Goal: Task Accomplishment & Management: Manage account settings

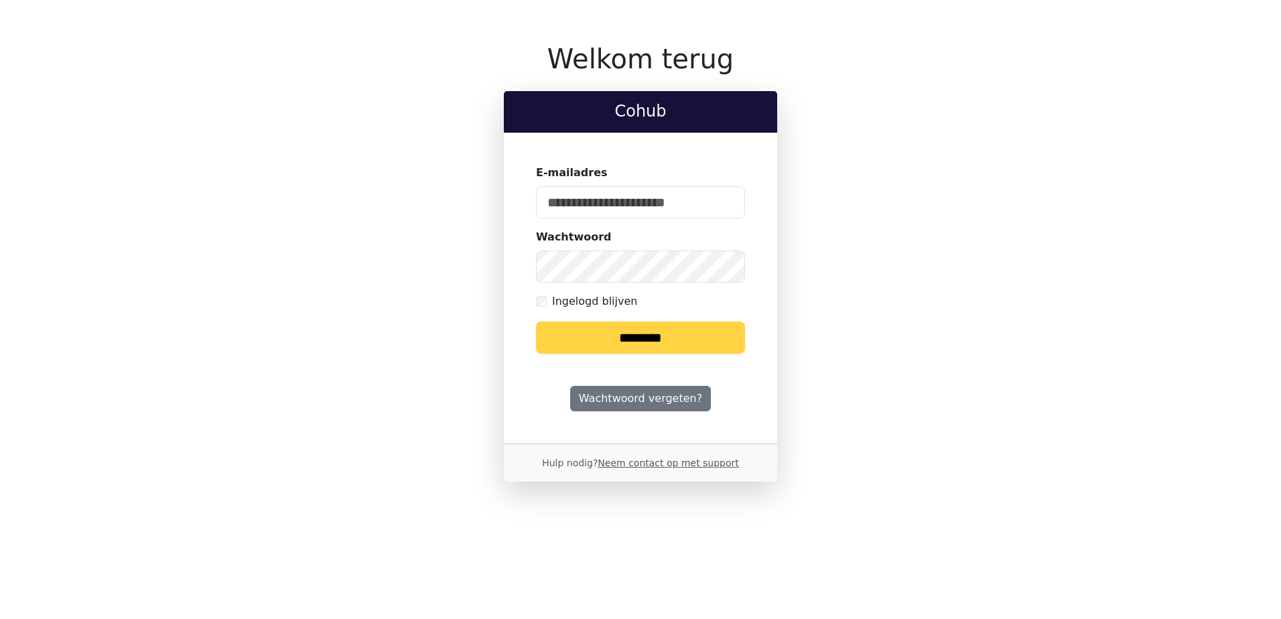
type input "**********"
click at [610, 336] on input "********" at bounding box center [640, 338] width 209 height 32
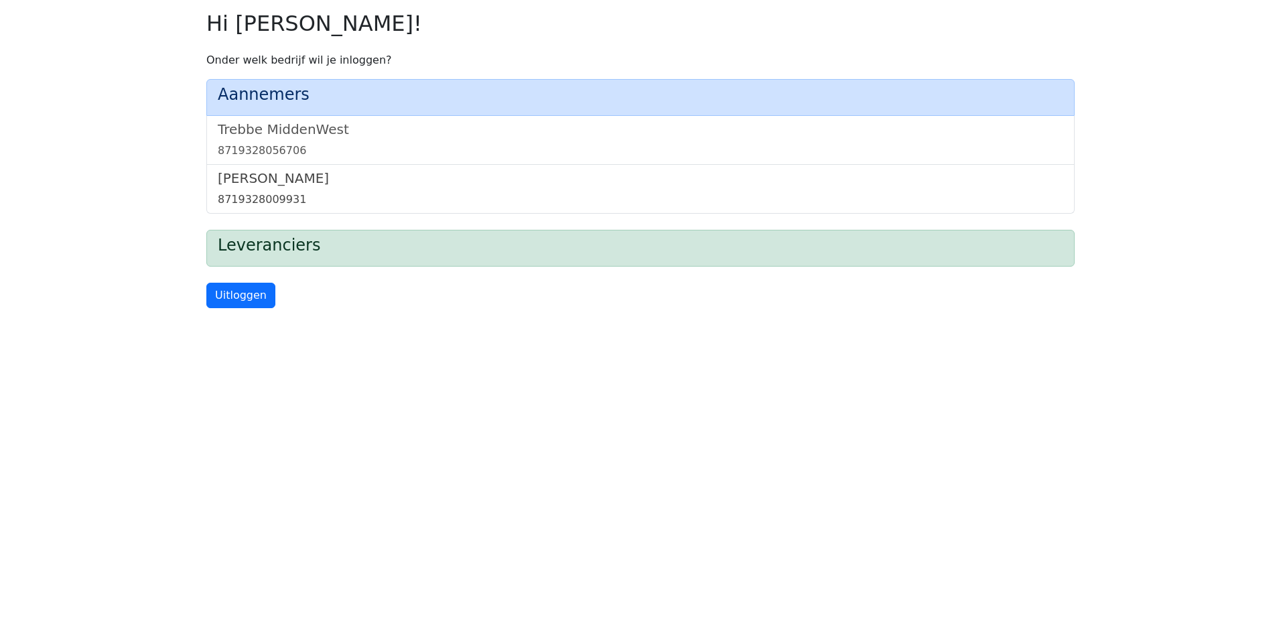
click at [276, 174] on h5 "[PERSON_NAME]" at bounding box center [641, 178] width 846 height 16
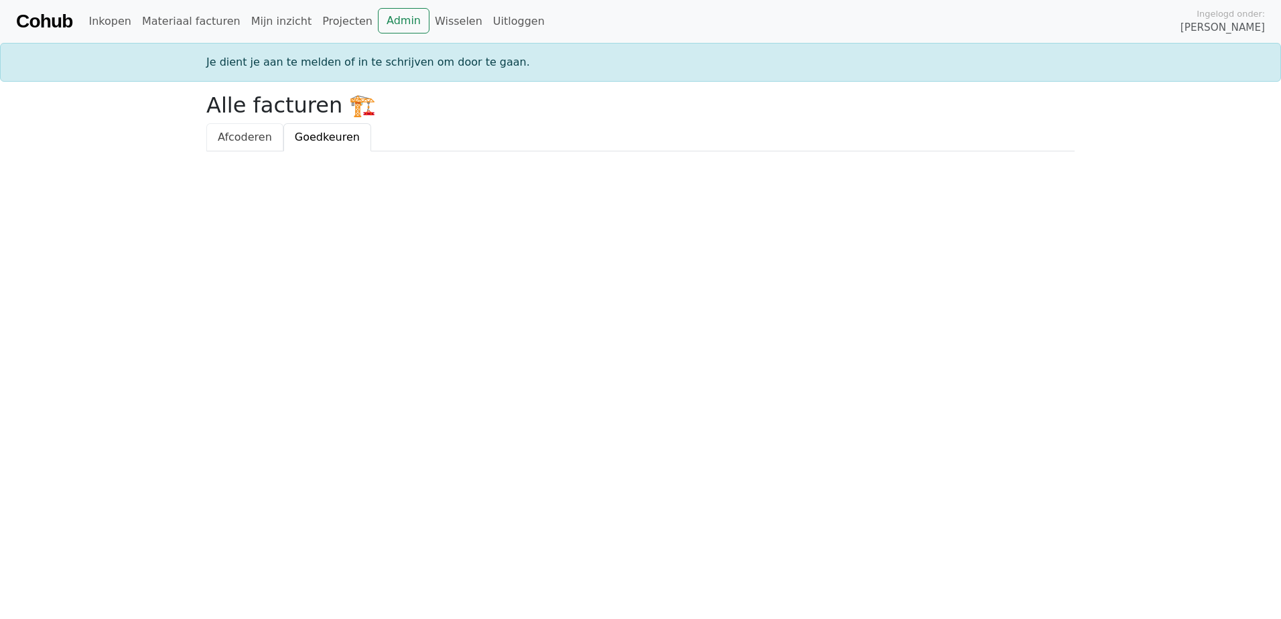
click at [254, 138] on span "Afcoderen" at bounding box center [245, 137] width 54 height 13
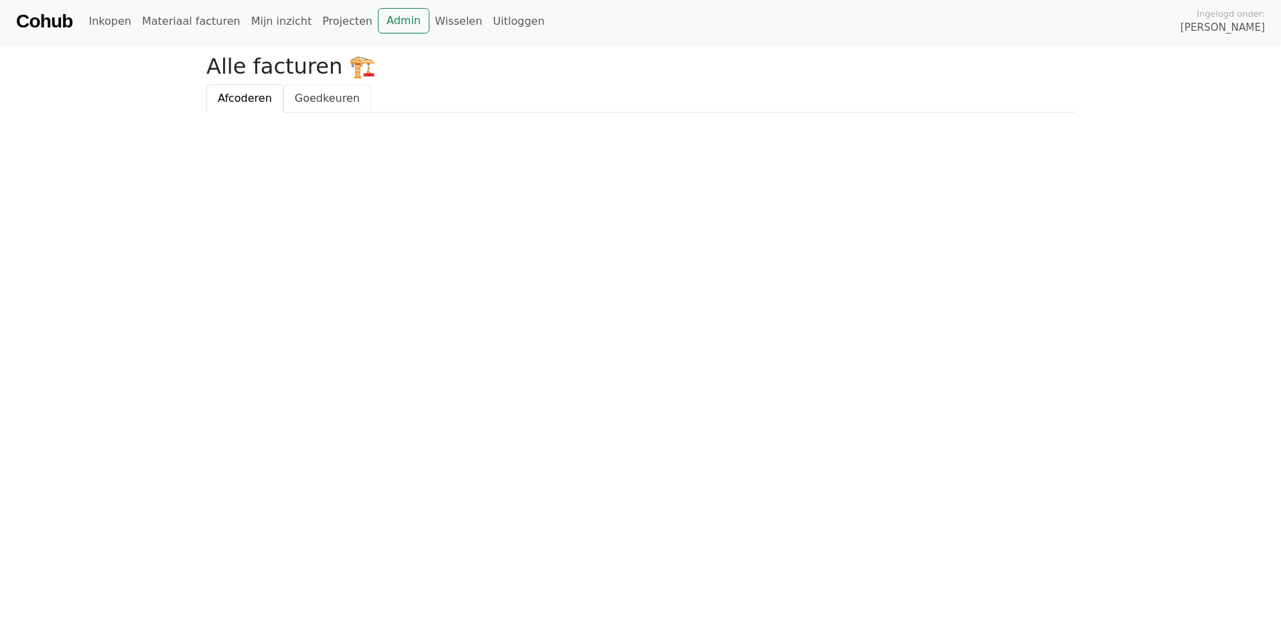
click at [322, 96] on span "Goedkeuren" at bounding box center [327, 98] width 65 height 13
click at [322, 97] on span "Goedkeuren" at bounding box center [327, 98] width 65 height 13
click at [241, 96] on span "Afcoderen" at bounding box center [245, 98] width 54 height 13
click at [308, 99] on span "Goedkeuren" at bounding box center [327, 98] width 65 height 13
click at [319, 21] on link "Projecten" at bounding box center [347, 21] width 61 height 27
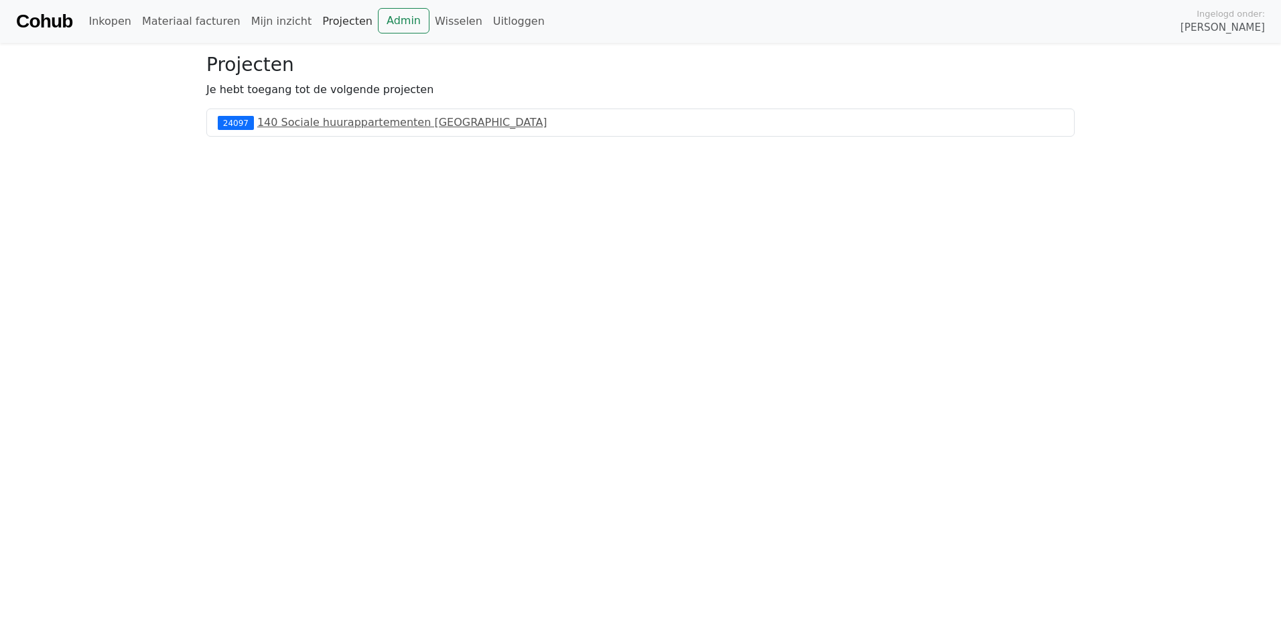
click at [326, 16] on link "Projecten" at bounding box center [347, 21] width 61 height 27
click at [273, 18] on link "Mijn inzicht" at bounding box center [282, 21] width 72 height 27
click at [273, 19] on link "Mijn inzicht" at bounding box center [282, 21] width 72 height 27
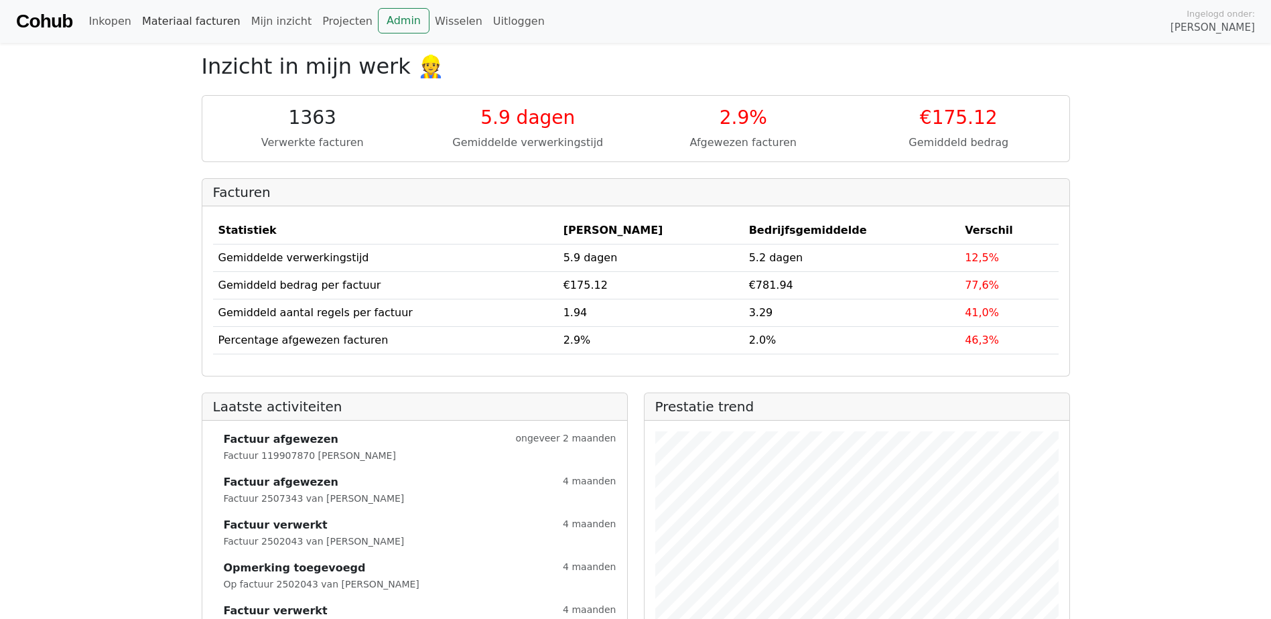
click at [163, 20] on link "Materiaal facturen" at bounding box center [191, 21] width 109 height 27
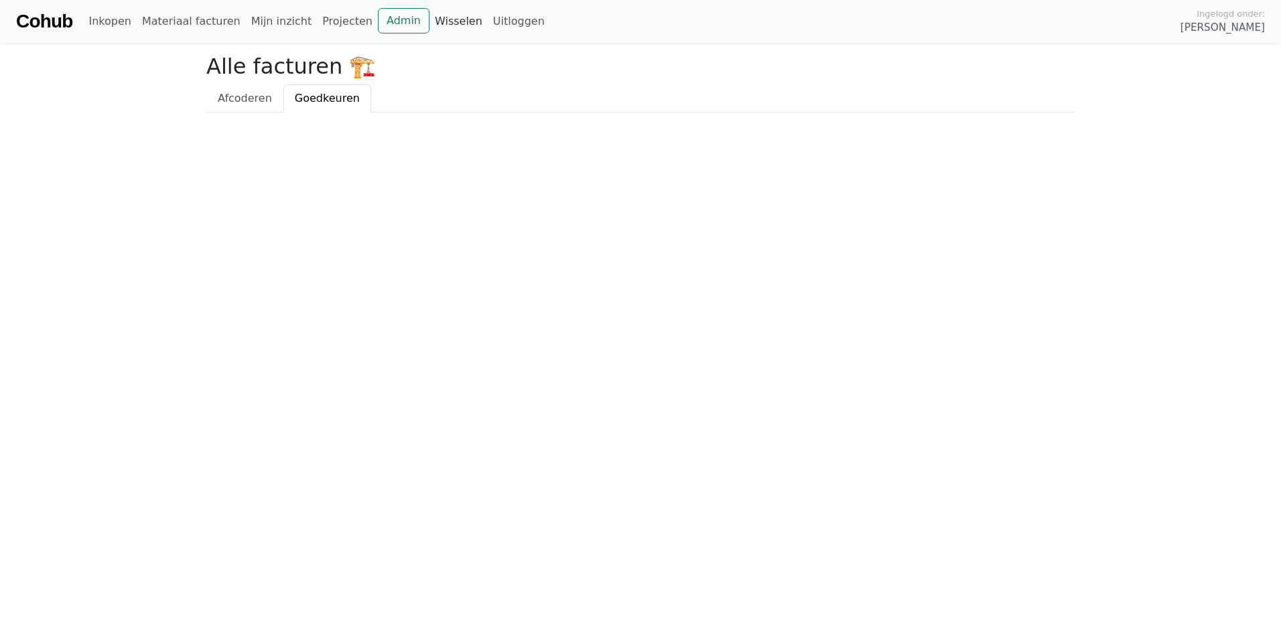
click at [430, 22] on link "Wisselen" at bounding box center [459, 21] width 58 height 27
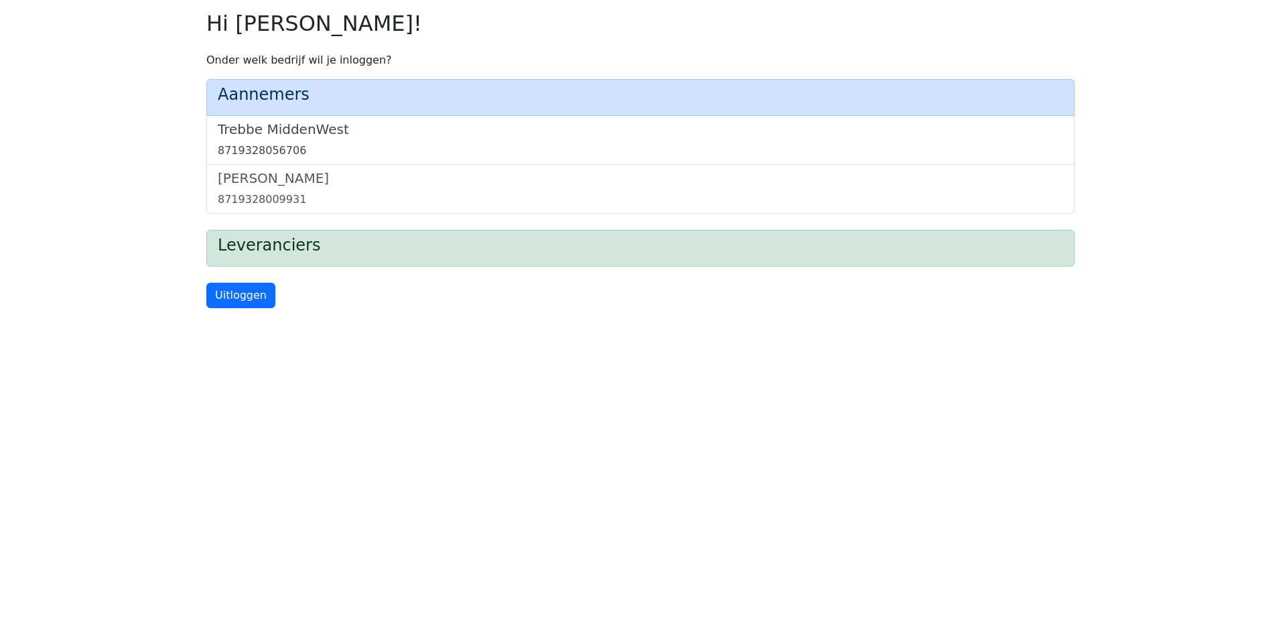
click at [294, 129] on h5 "Trebbe MiddenWest" at bounding box center [641, 129] width 846 height 16
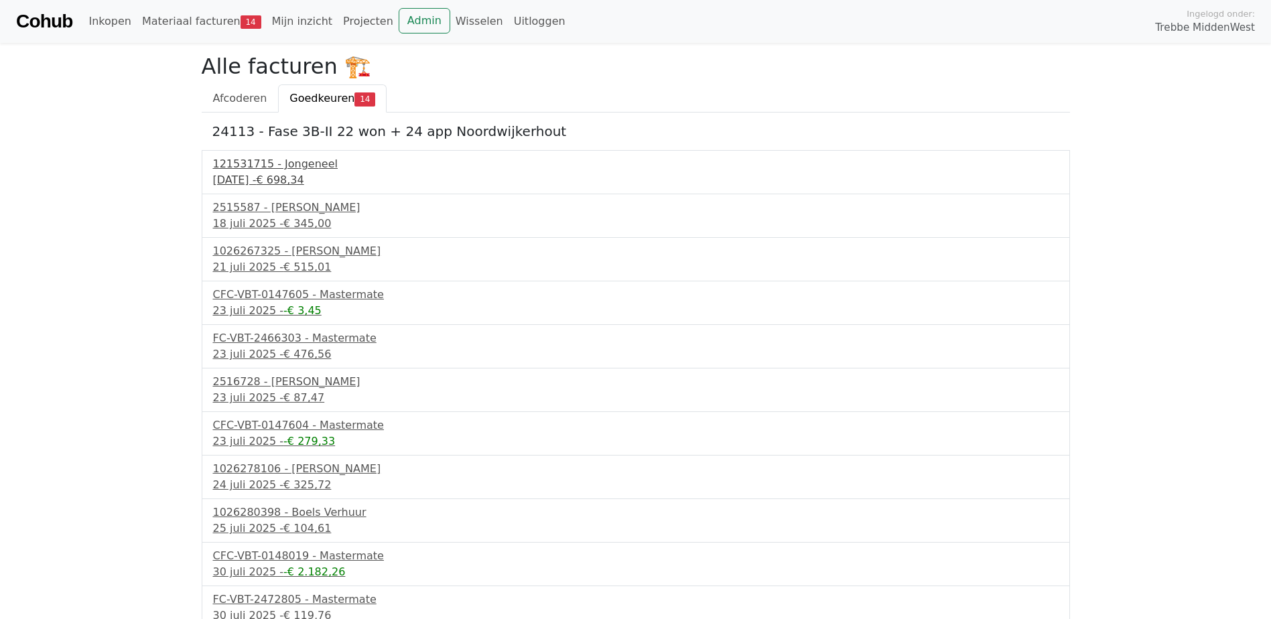
click at [269, 174] on div "13 mei 2025 - € 698,34" at bounding box center [636, 180] width 846 height 16
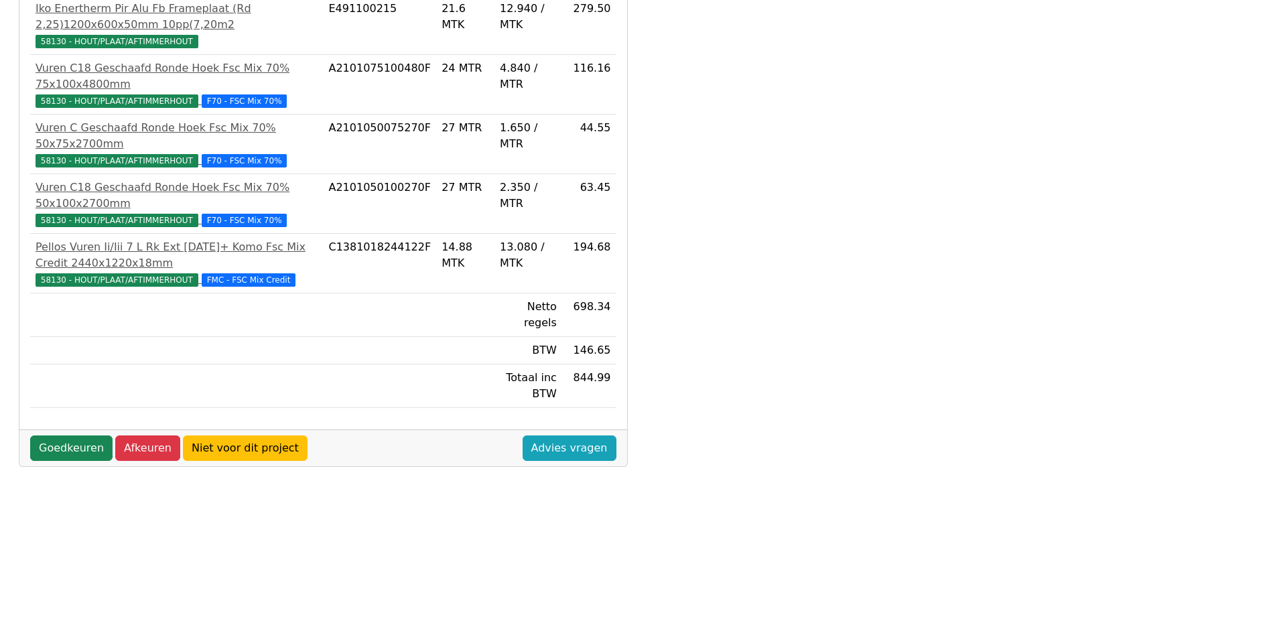
scroll to position [308, 0]
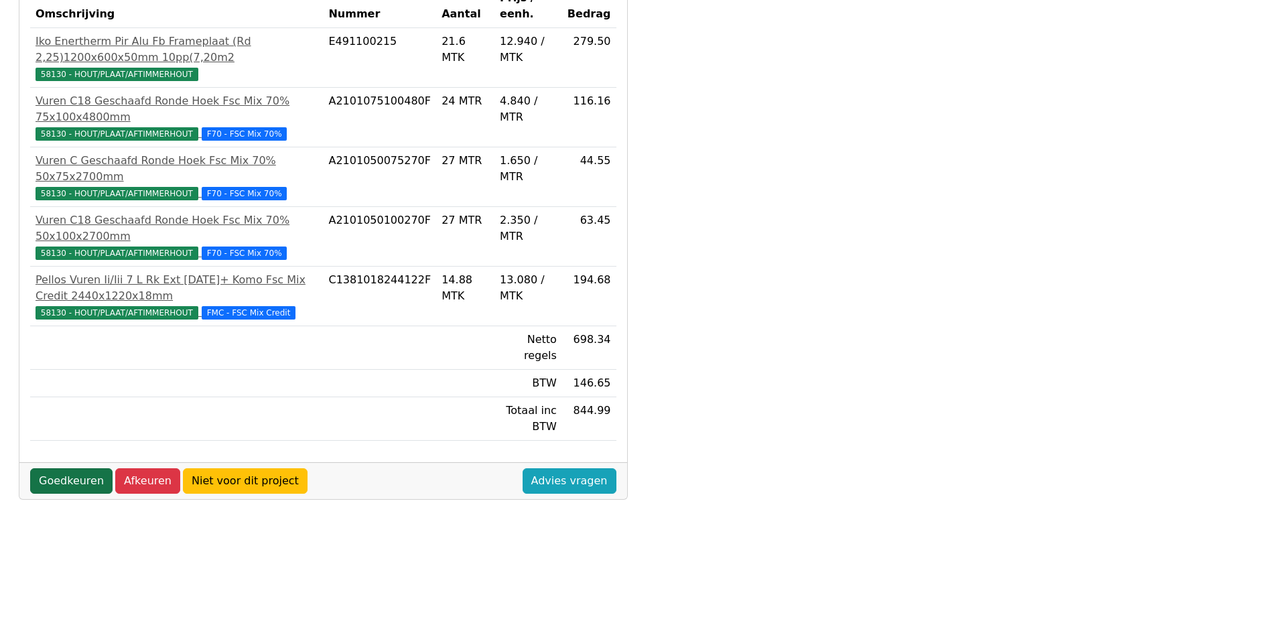
click at [65, 468] on link "Goedkeuren" at bounding box center [71, 480] width 82 height 25
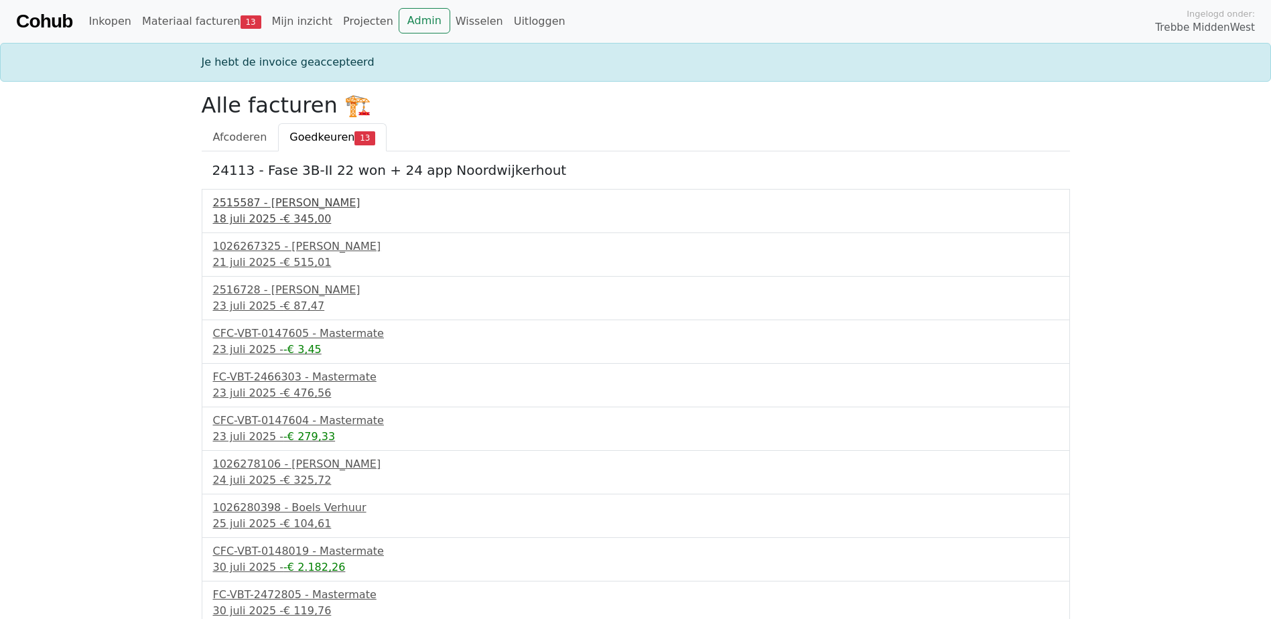
click at [242, 214] on div "[DATE] - € 345,00" at bounding box center [636, 219] width 846 height 16
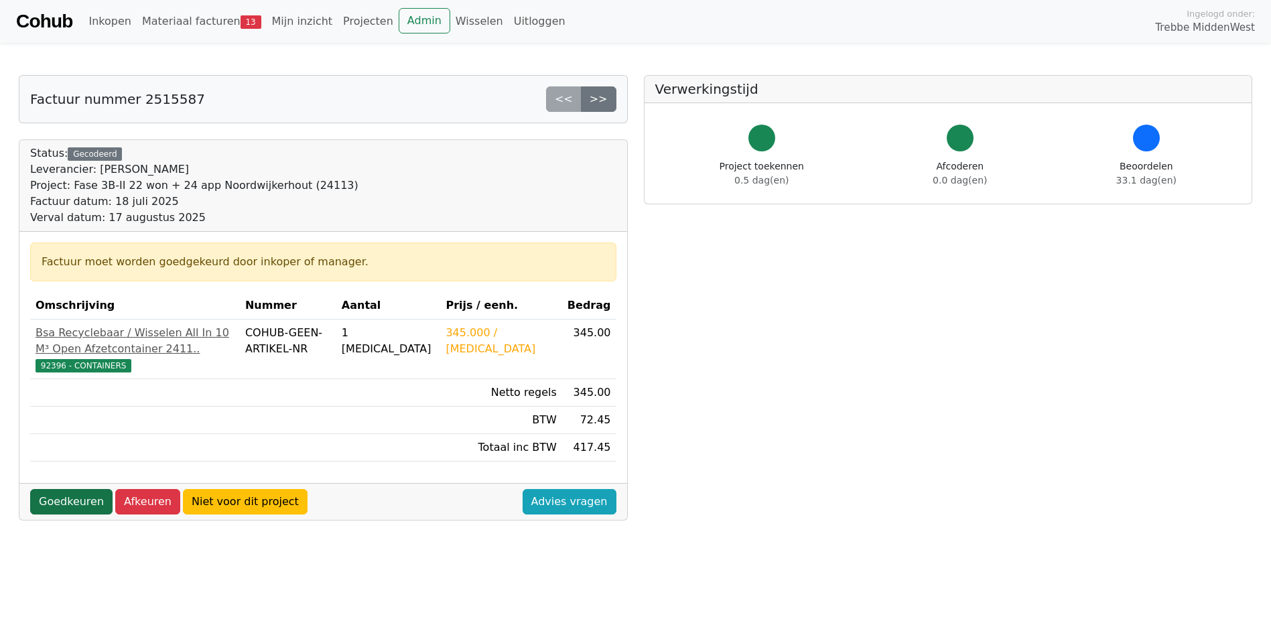
click at [80, 515] on link "Goedkeuren" at bounding box center [71, 501] width 82 height 25
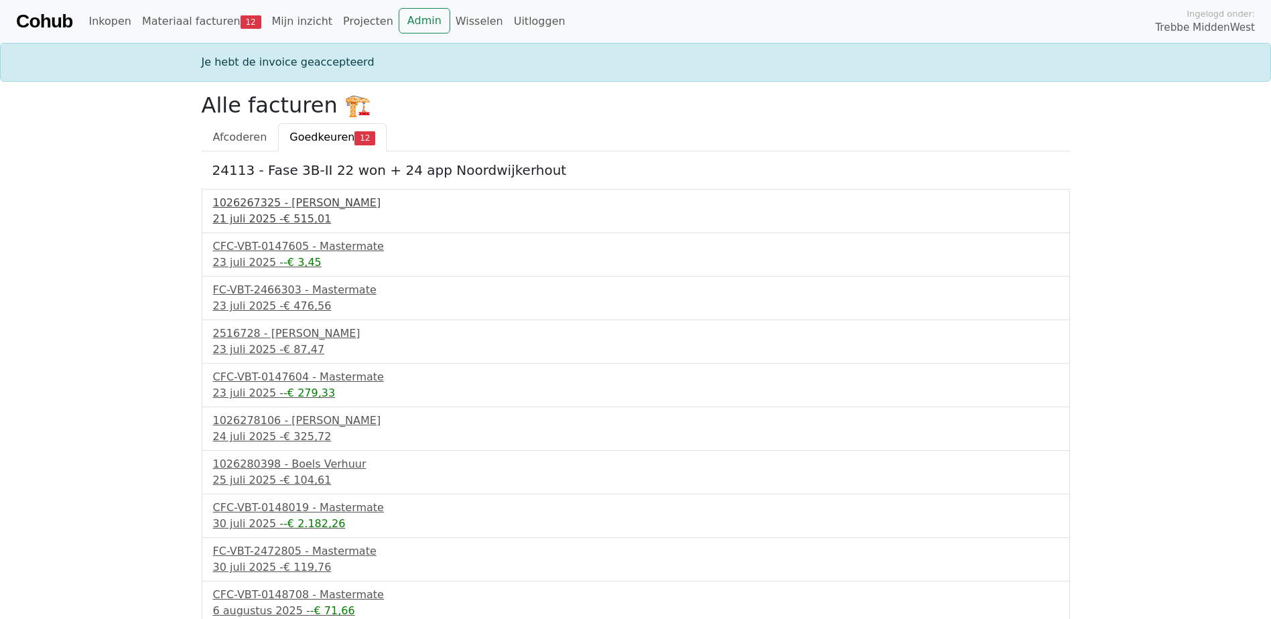
click at [256, 213] on div "21 juli 2025 - € 515,01" at bounding box center [636, 219] width 846 height 16
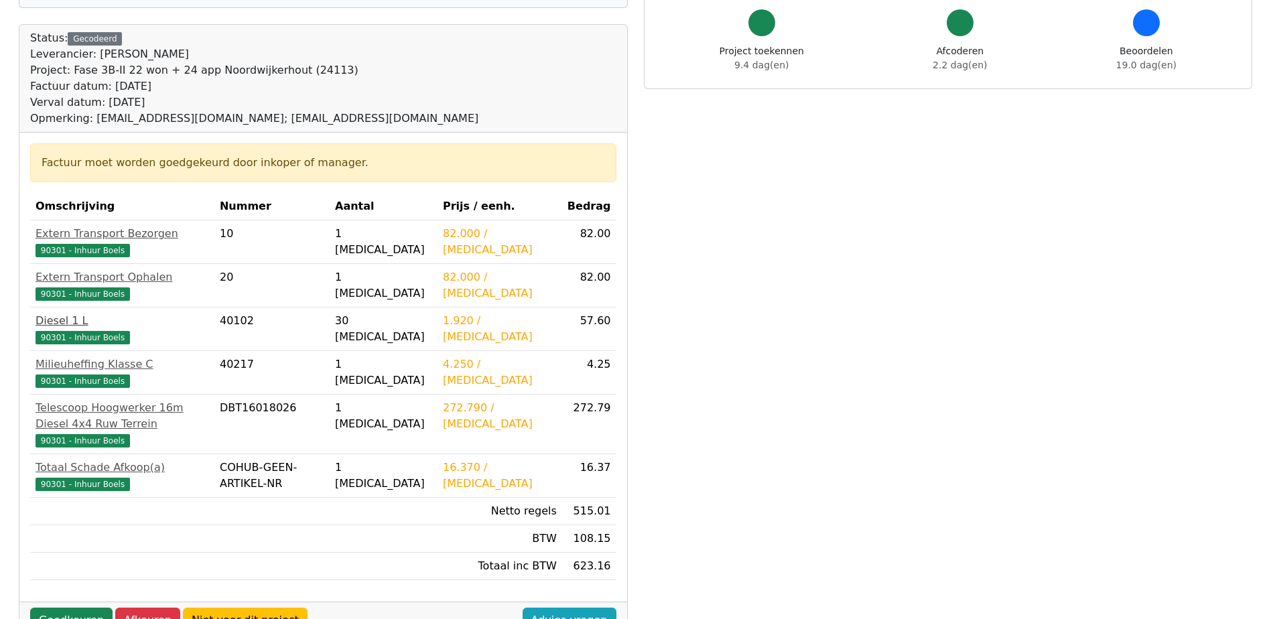
scroll to position [201, 0]
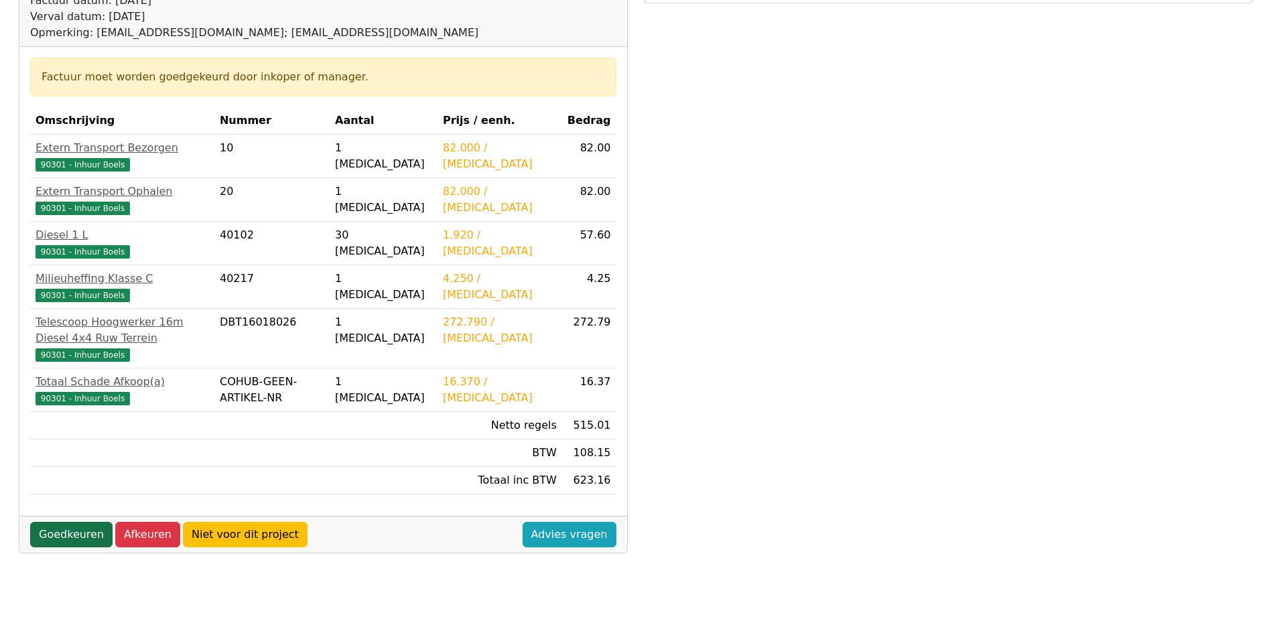
click at [82, 522] on link "Goedkeuren" at bounding box center [71, 534] width 82 height 25
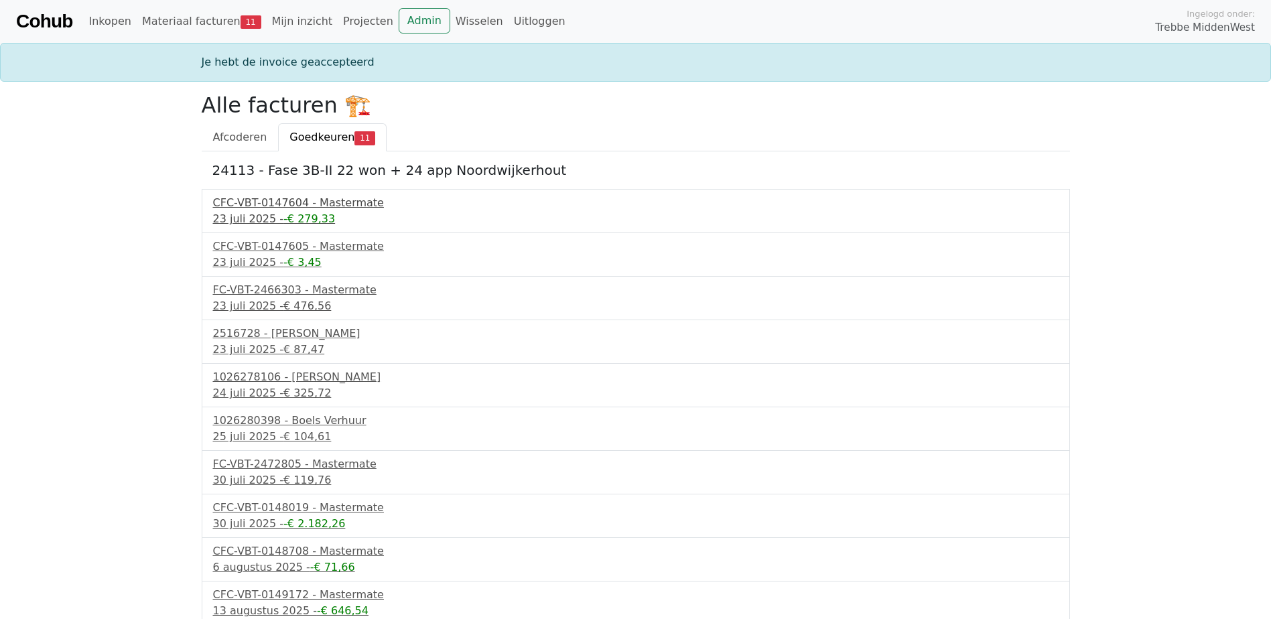
click at [268, 206] on div "CFC-VBT-0147604 - Mastermate" at bounding box center [636, 203] width 846 height 16
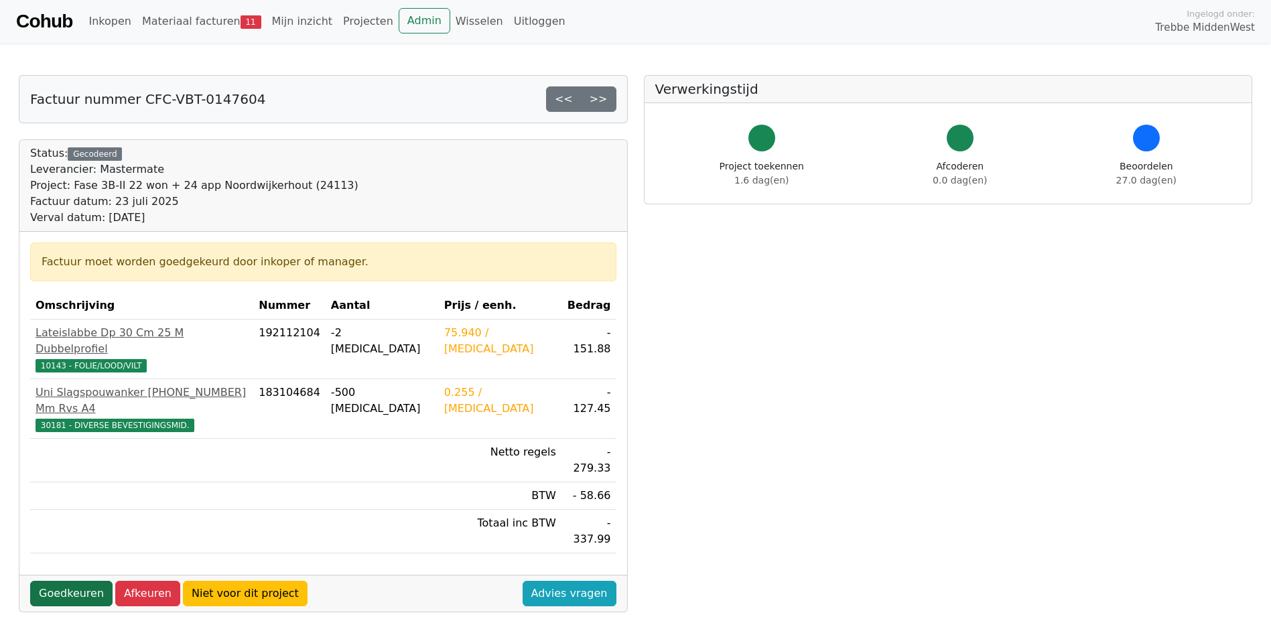
click at [73, 581] on link "Goedkeuren" at bounding box center [71, 593] width 82 height 25
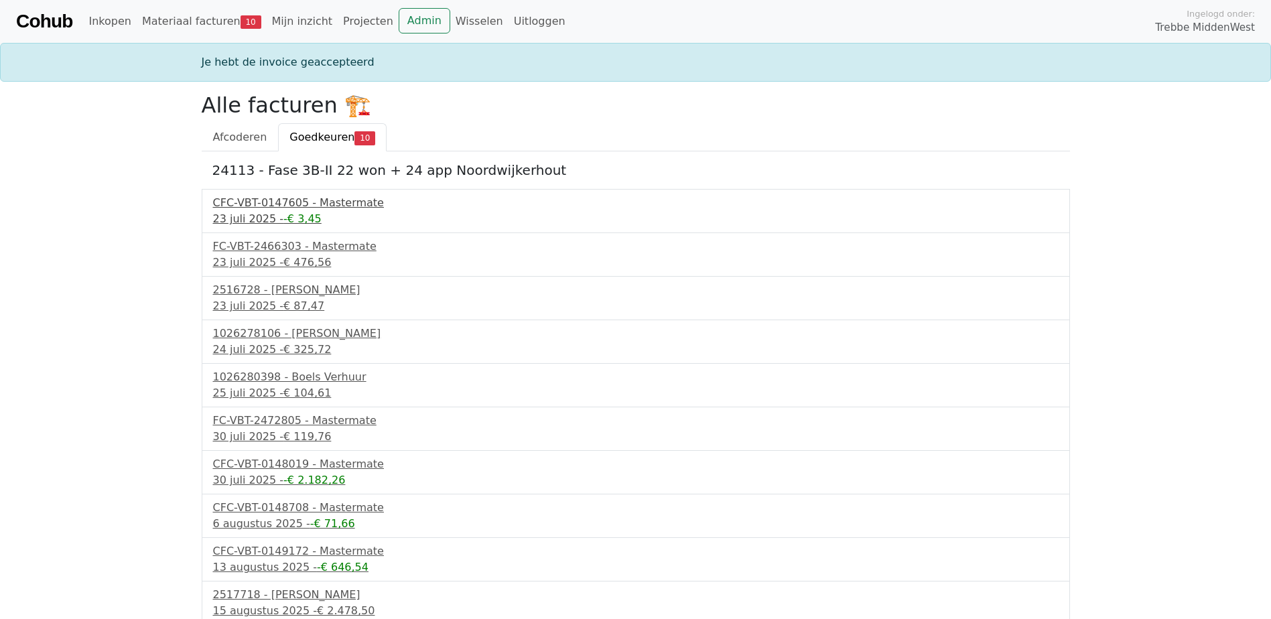
click at [258, 200] on div "CFC-VBT-0147605 - Mastermate" at bounding box center [636, 203] width 846 height 16
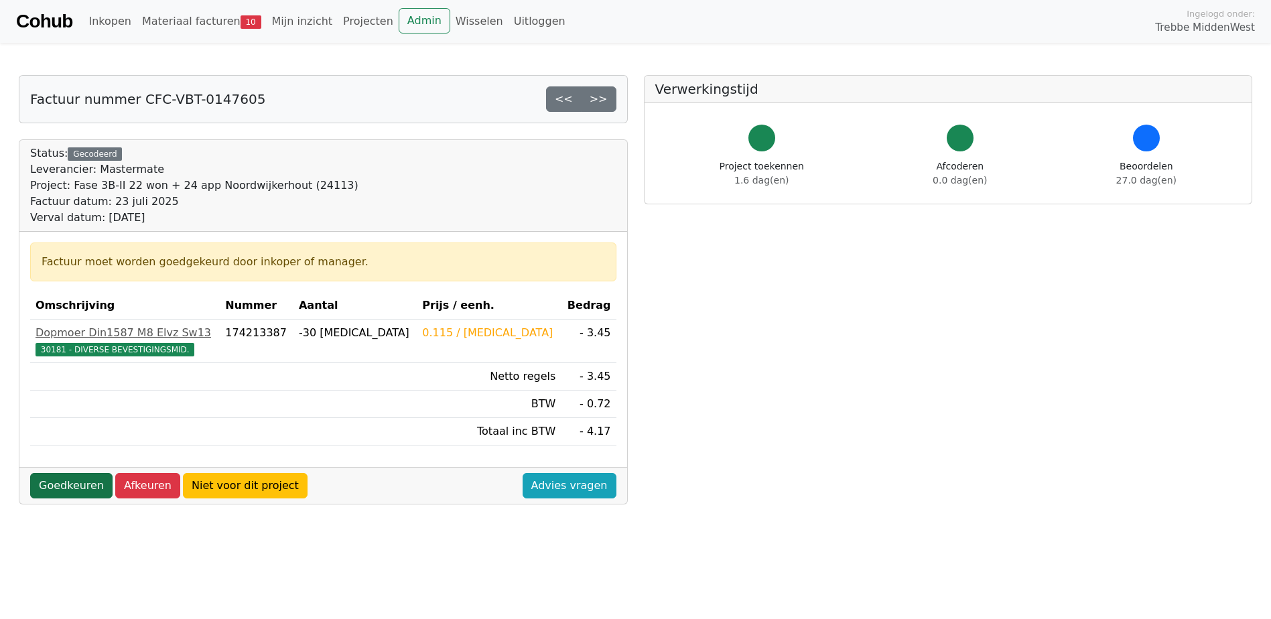
click at [69, 483] on link "Goedkeuren" at bounding box center [71, 485] width 82 height 25
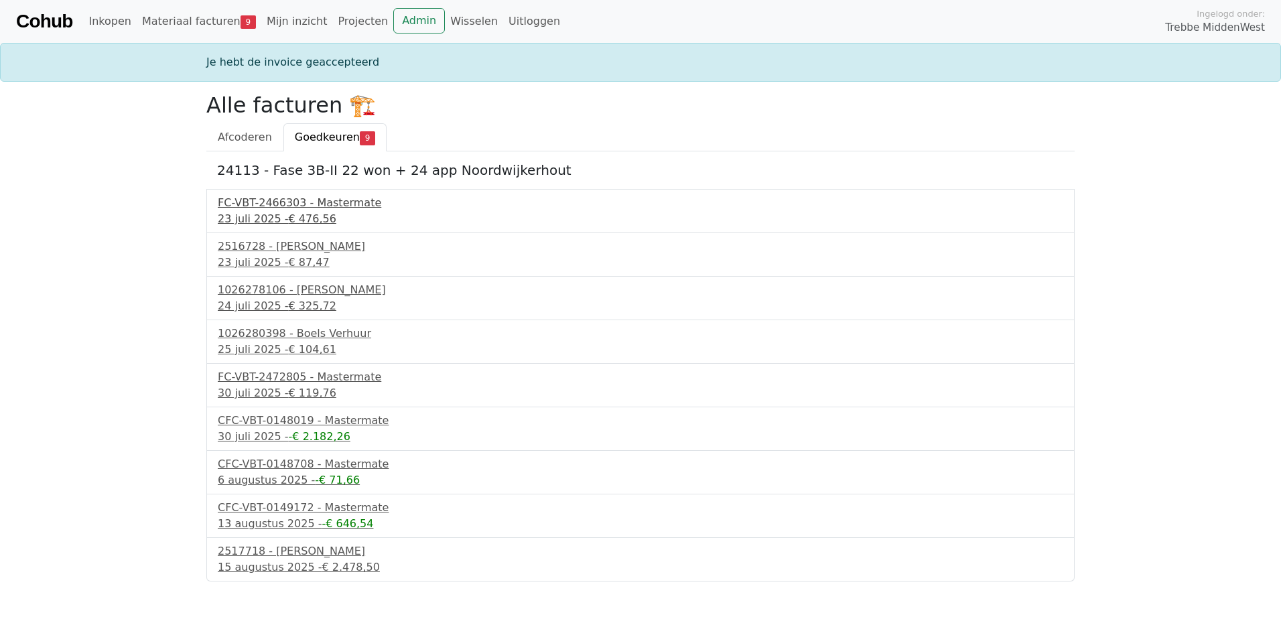
click at [246, 204] on div "FC-VBT-2466303 - Mastermate" at bounding box center [641, 203] width 846 height 16
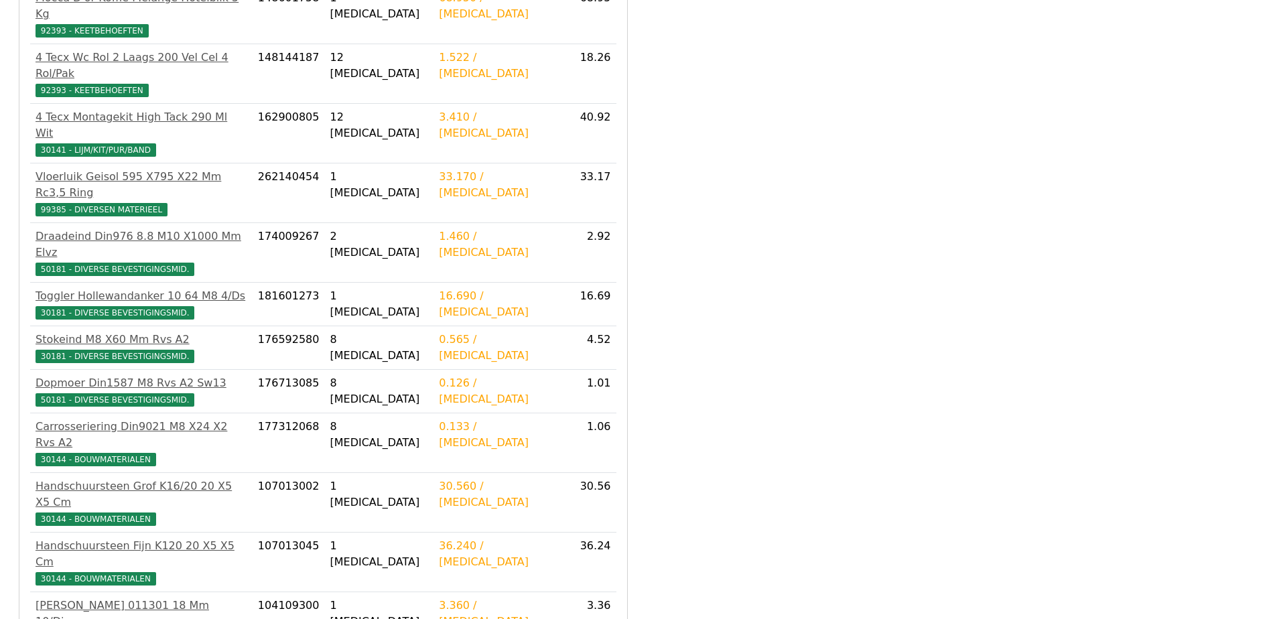
scroll to position [702, 0]
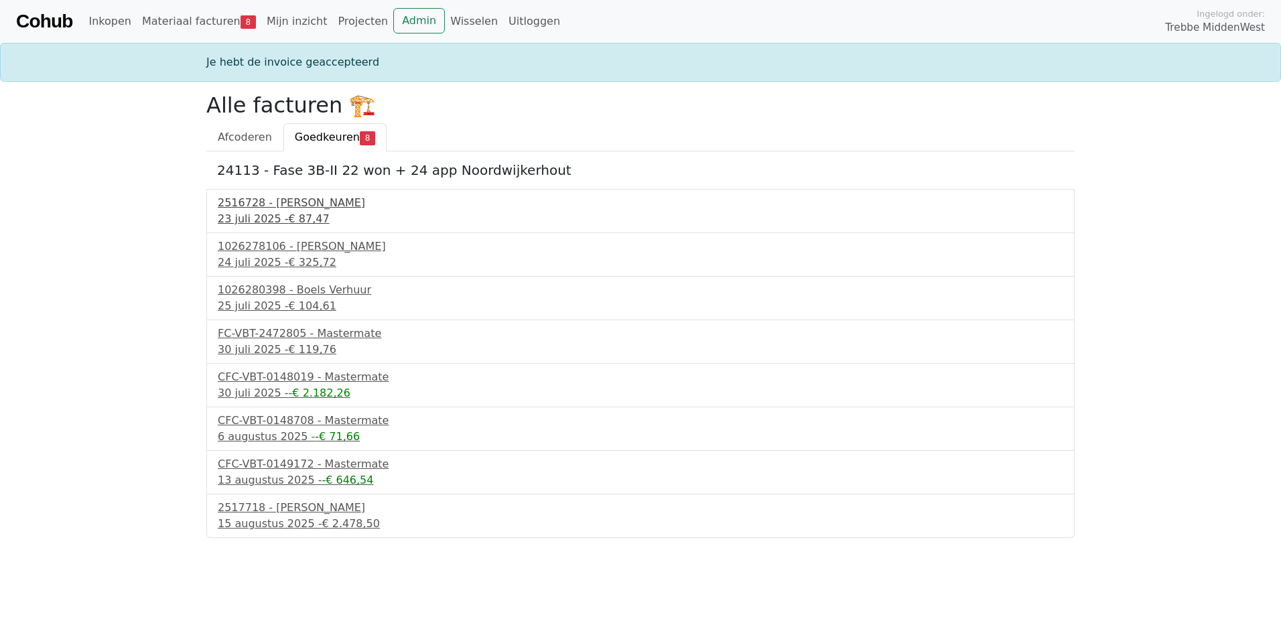
click at [267, 209] on div "2516728 - Van Dalen" at bounding box center [641, 203] width 846 height 16
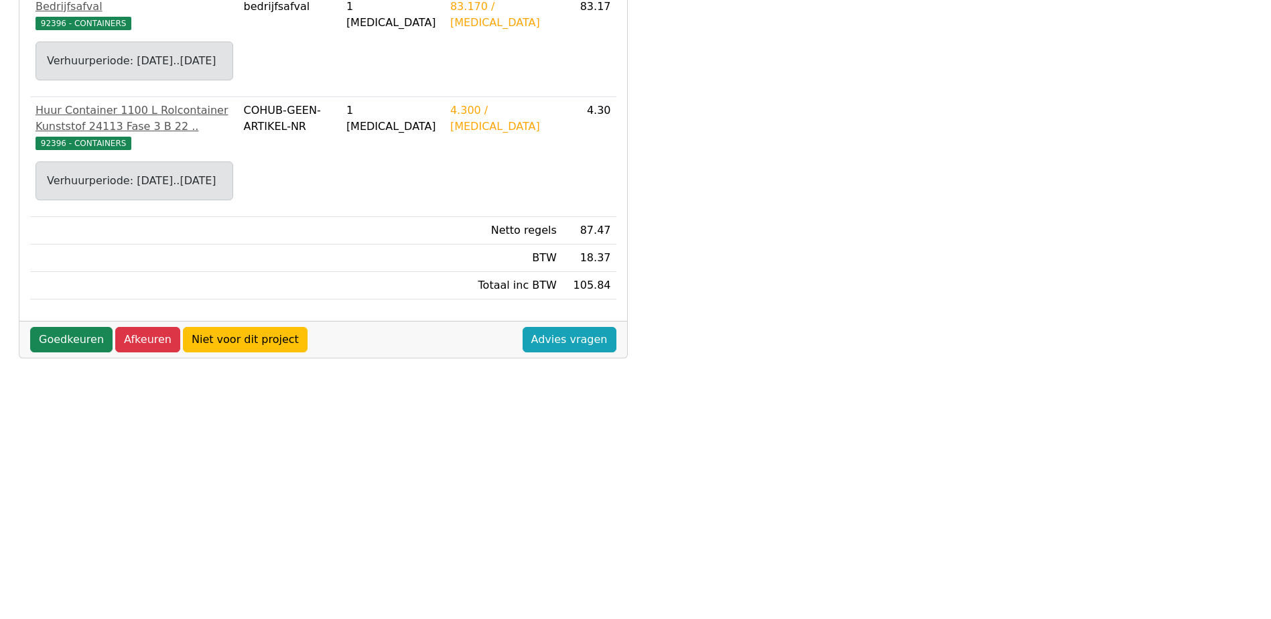
scroll to position [335, 0]
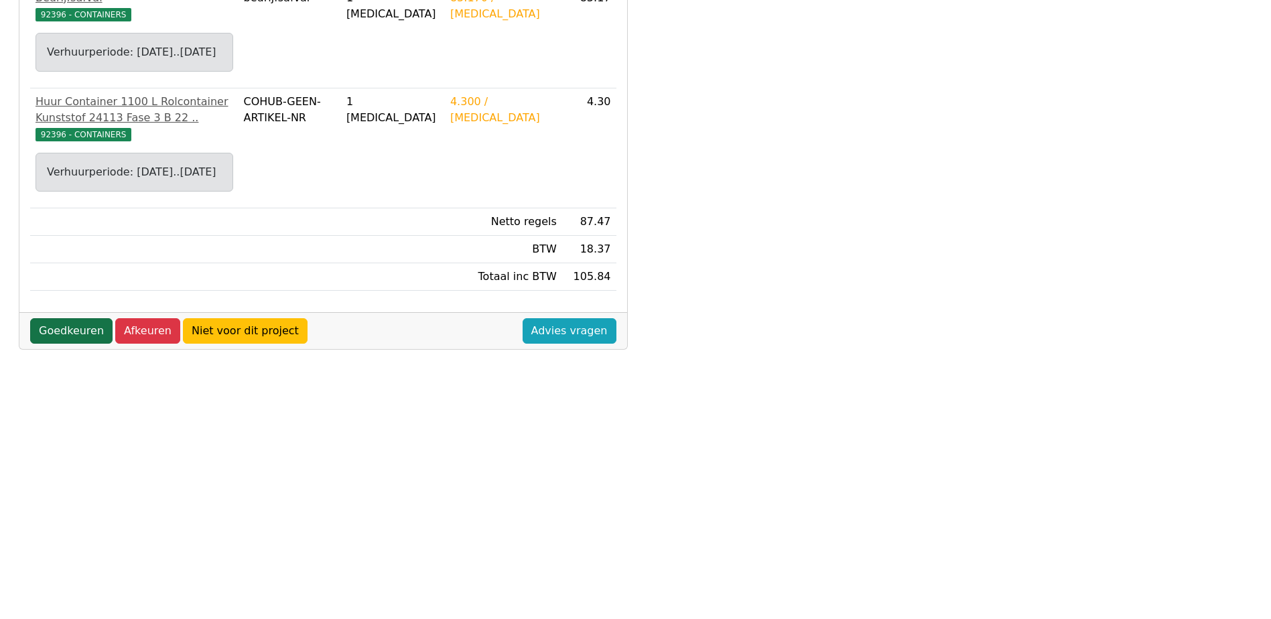
click at [84, 344] on link "Goedkeuren" at bounding box center [71, 330] width 82 height 25
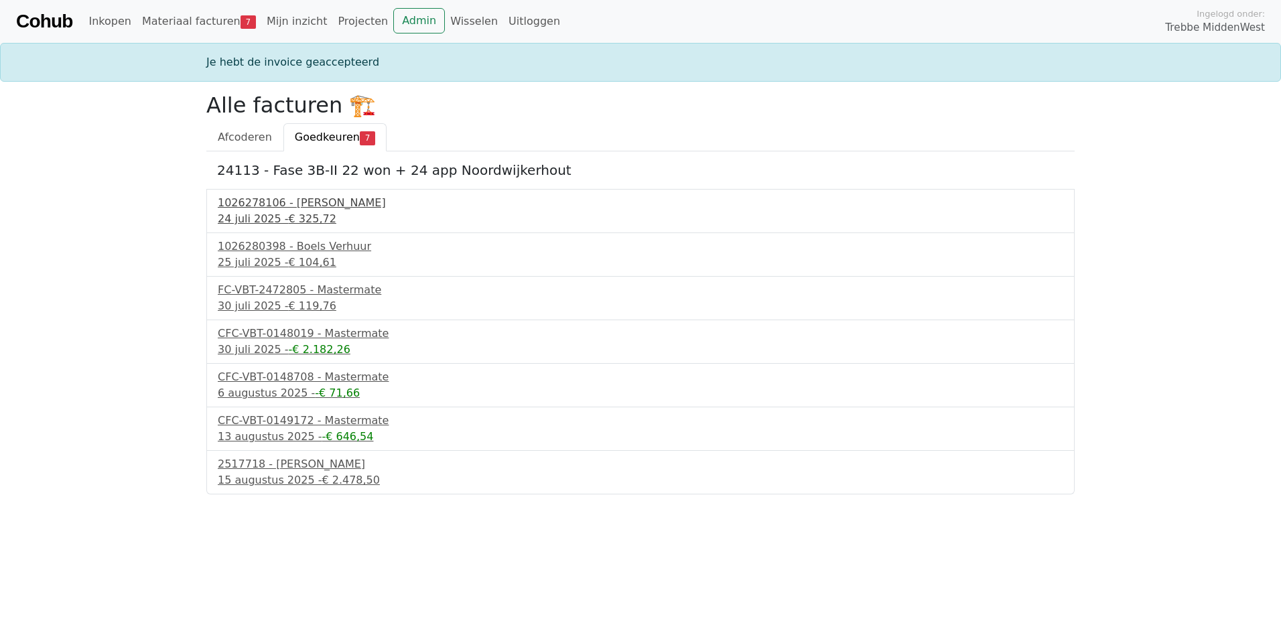
click at [248, 211] on div "24 juli 2025 - € 325,72" at bounding box center [641, 219] width 846 height 16
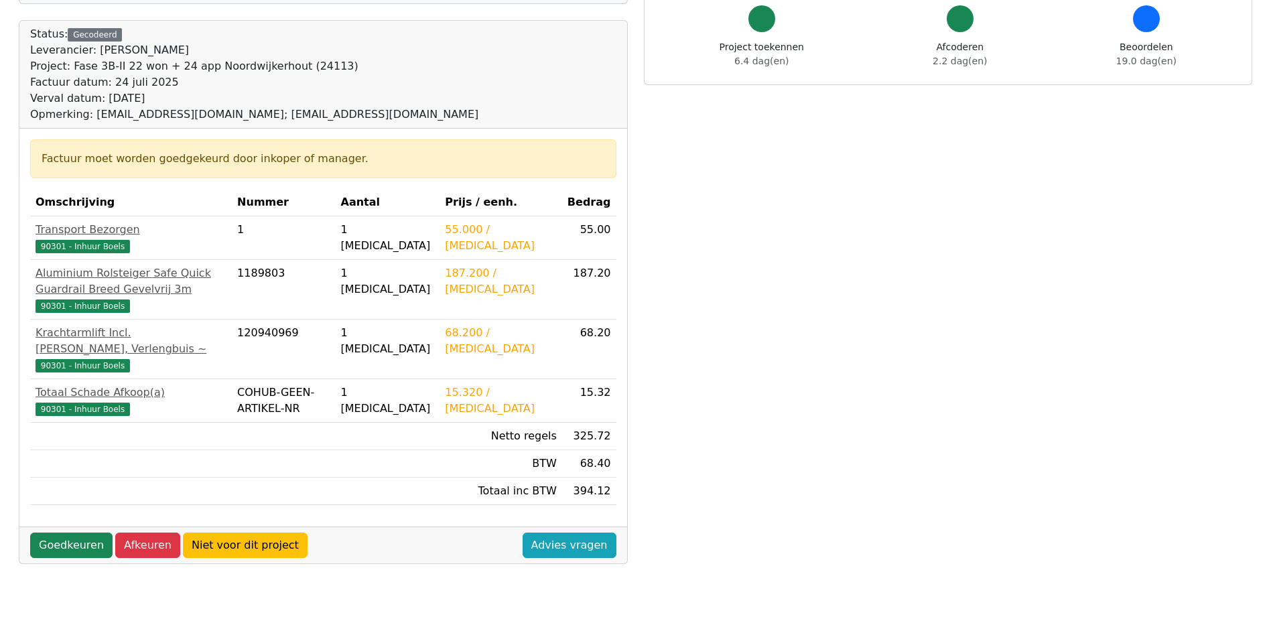
scroll to position [134, 0]
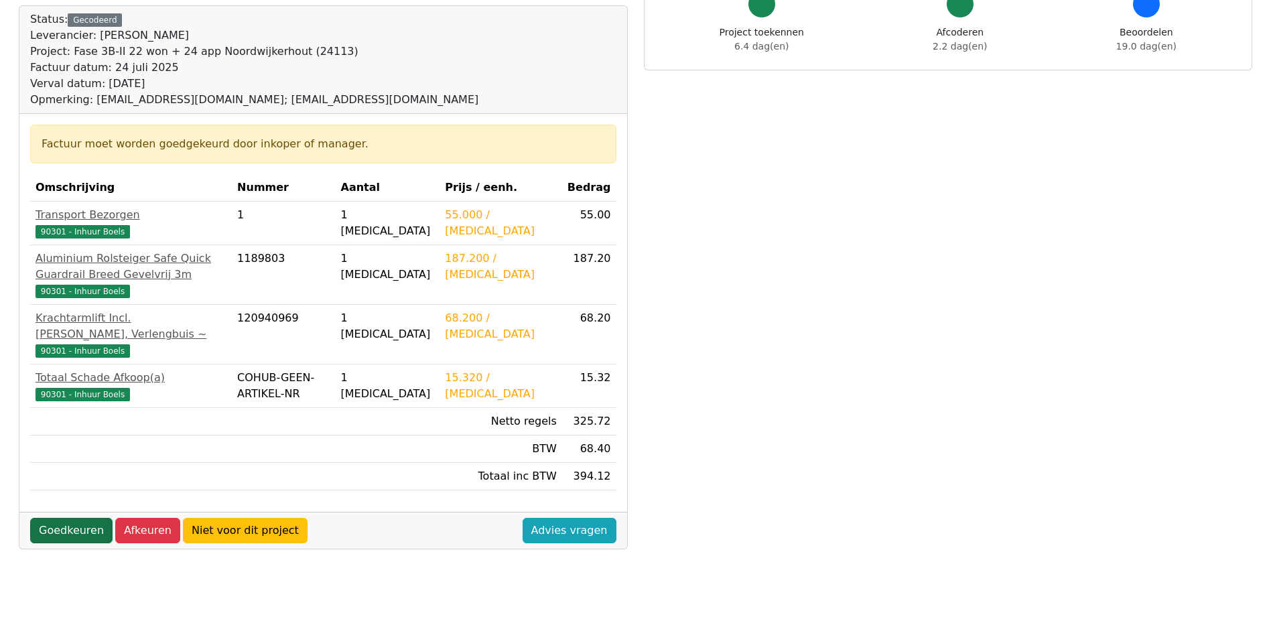
click at [66, 531] on link "Goedkeuren" at bounding box center [71, 530] width 82 height 25
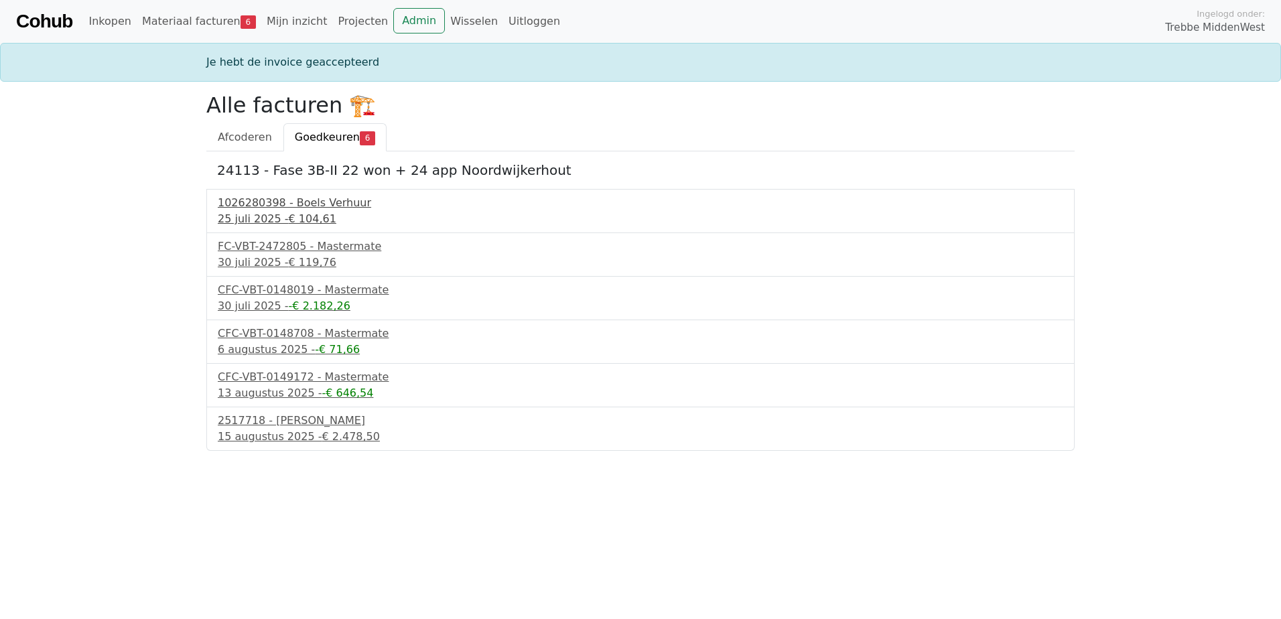
click at [273, 207] on div "1026280398 - Boels Verhuur" at bounding box center [641, 203] width 846 height 16
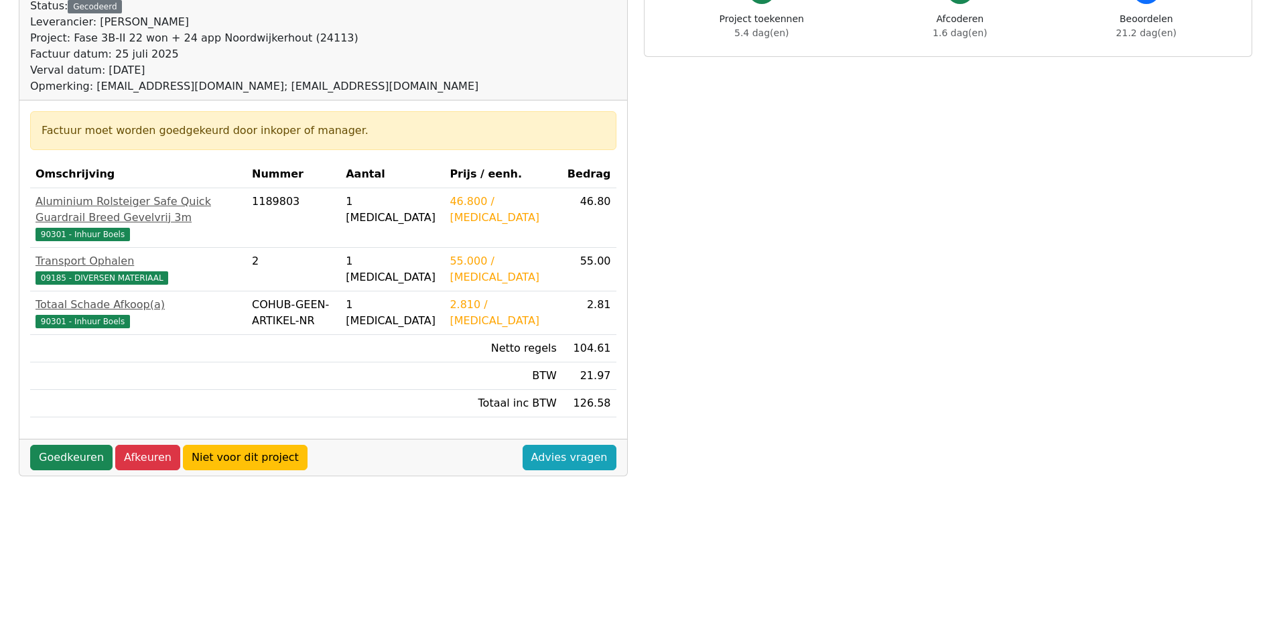
scroll to position [201, 0]
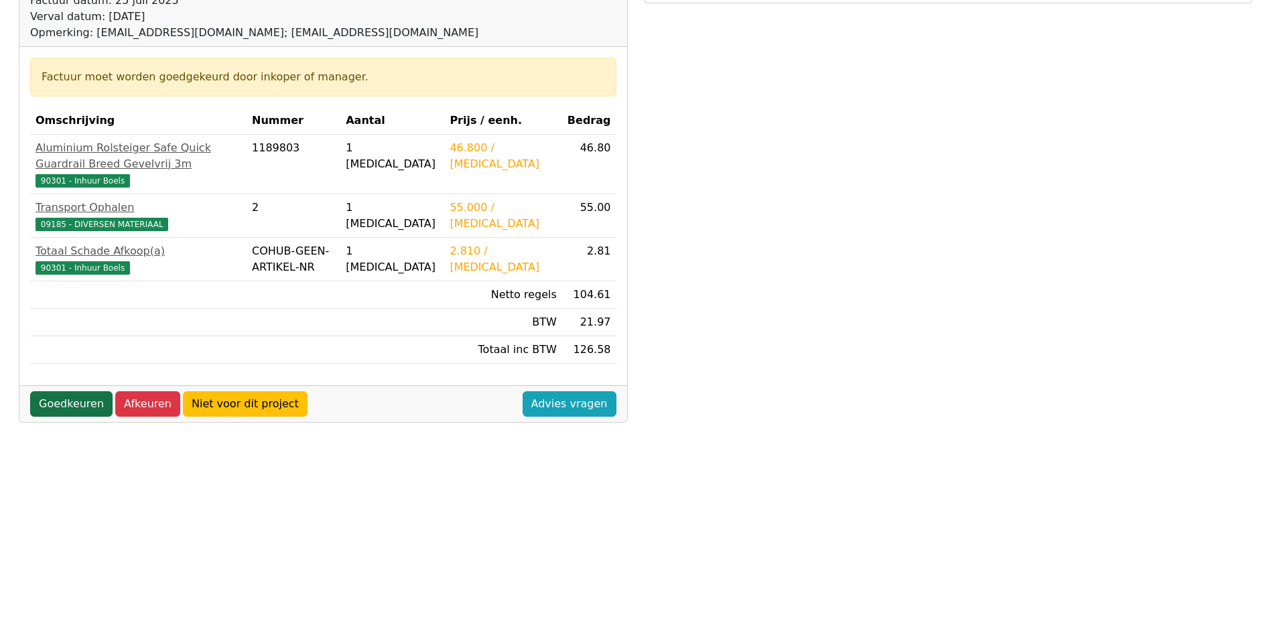
click at [87, 417] on link "Goedkeuren" at bounding box center [71, 403] width 82 height 25
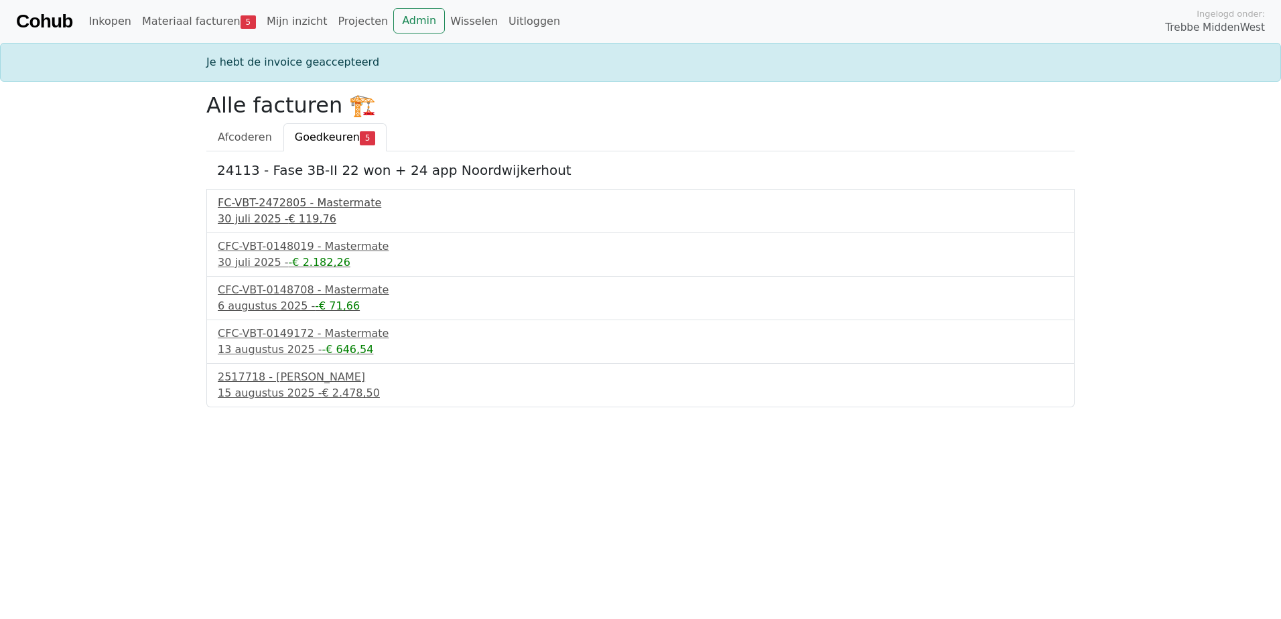
click at [271, 212] on div "30 juli 2025 - € 119,76" at bounding box center [641, 219] width 846 height 16
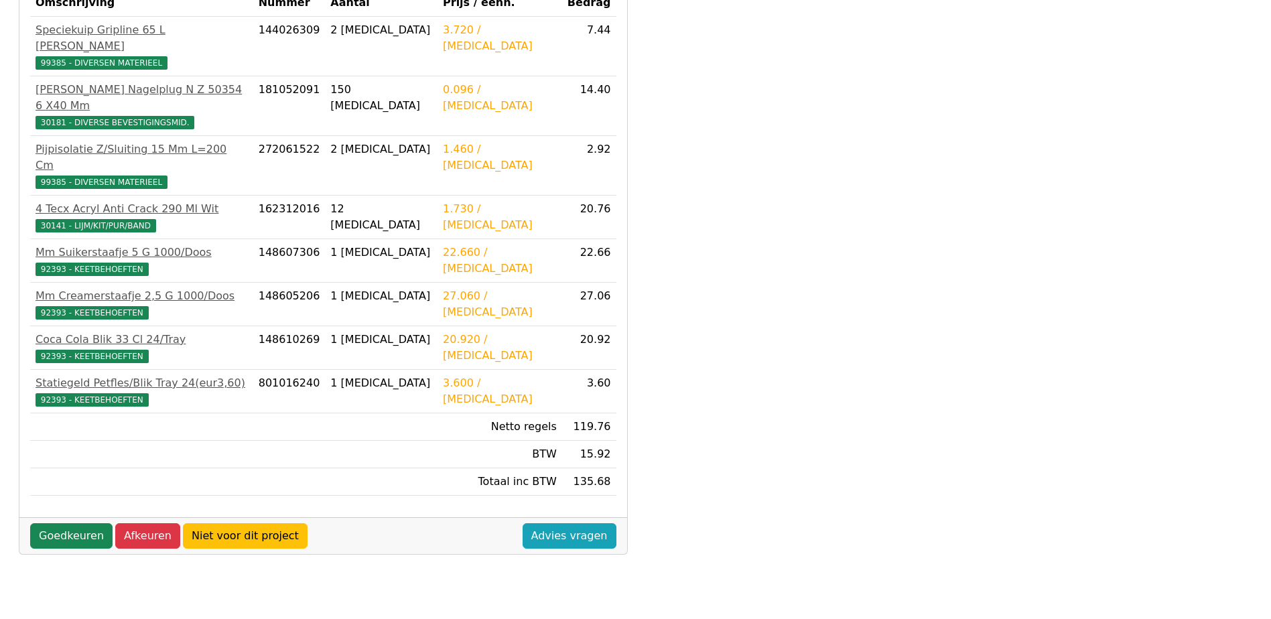
scroll to position [375, 0]
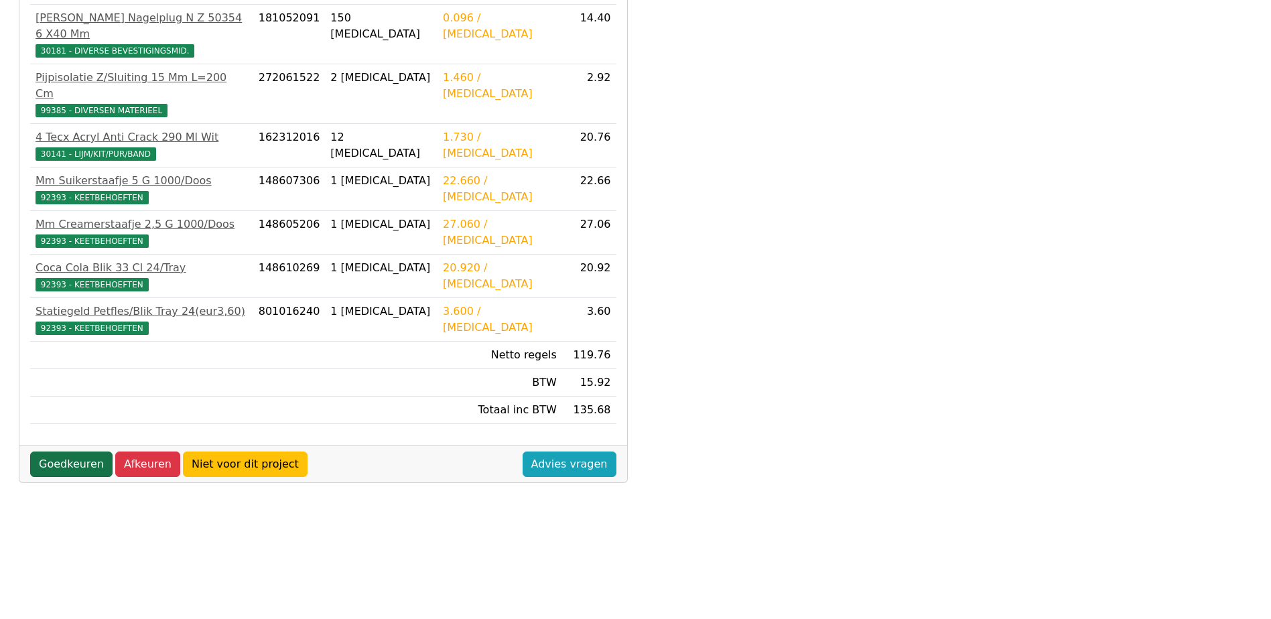
click at [78, 452] on link "Goedkeuren" at bounding box center [71, 464] width 82 height 25
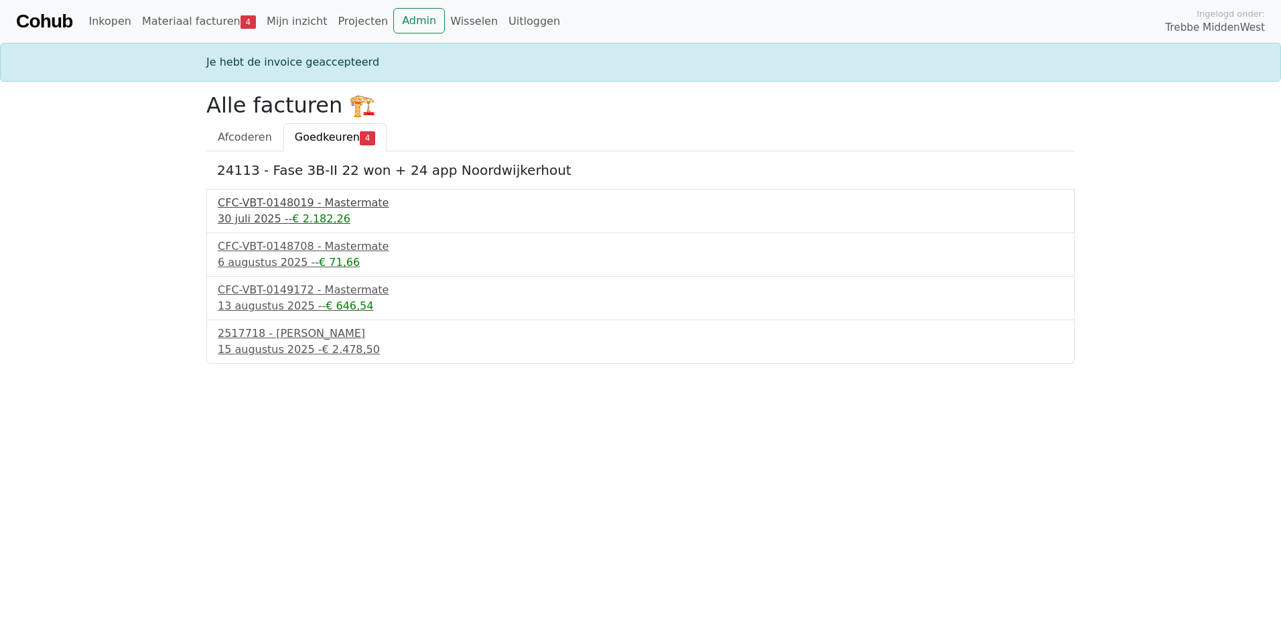
click at [262, 200] on div "CFC-VBT-0148019 - Mastermate" at bounding box center [641, 203] width 846 height 16
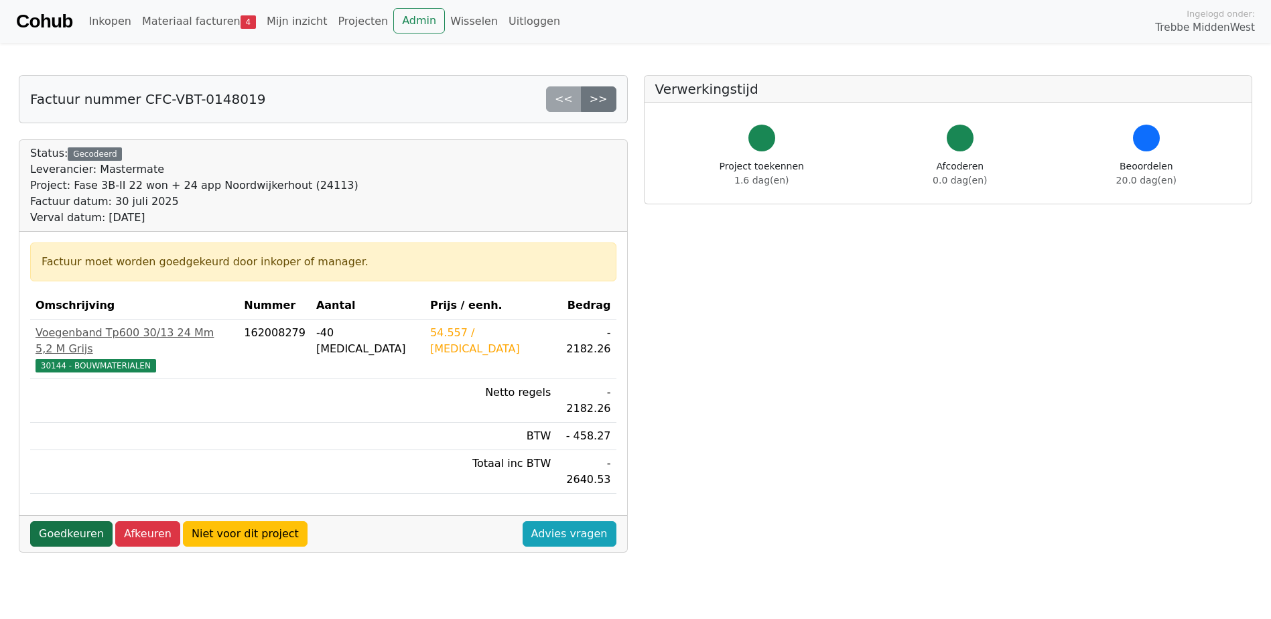
click at [82, 521] on link "Goedkeuren" at bounding box center [71, 533] width 82 height 25
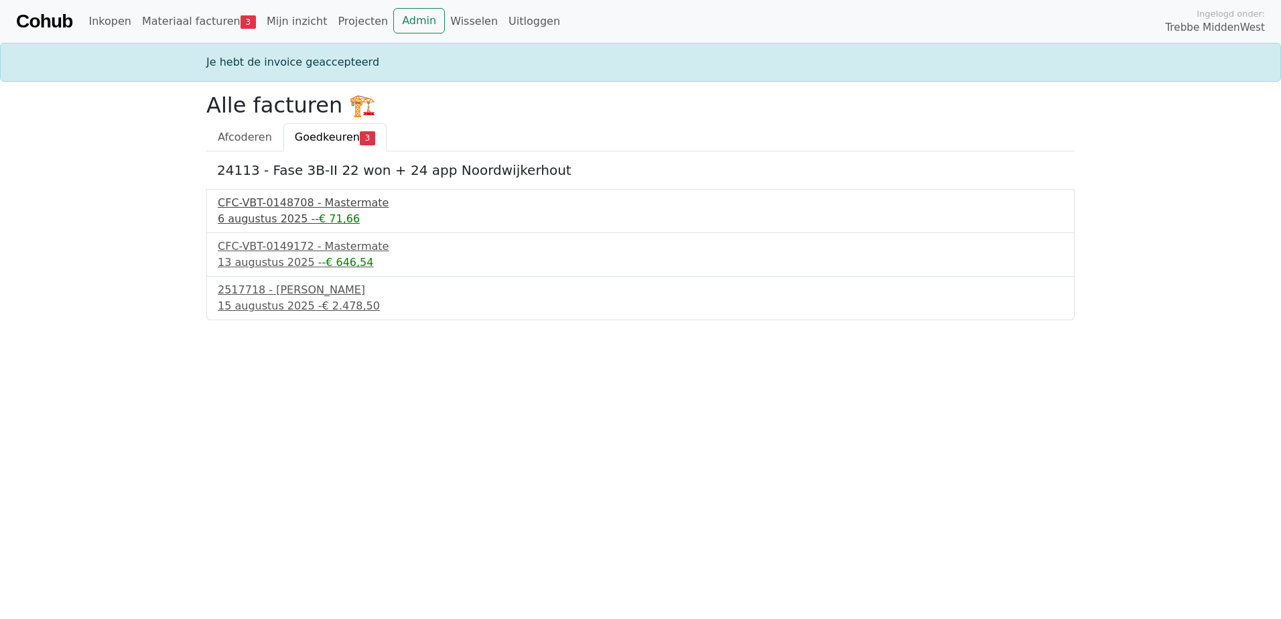
click at [271, 206] on div "CFC-VBT-0148708 - Mastermate" at bounding box center [641, 203] width 846 height 16
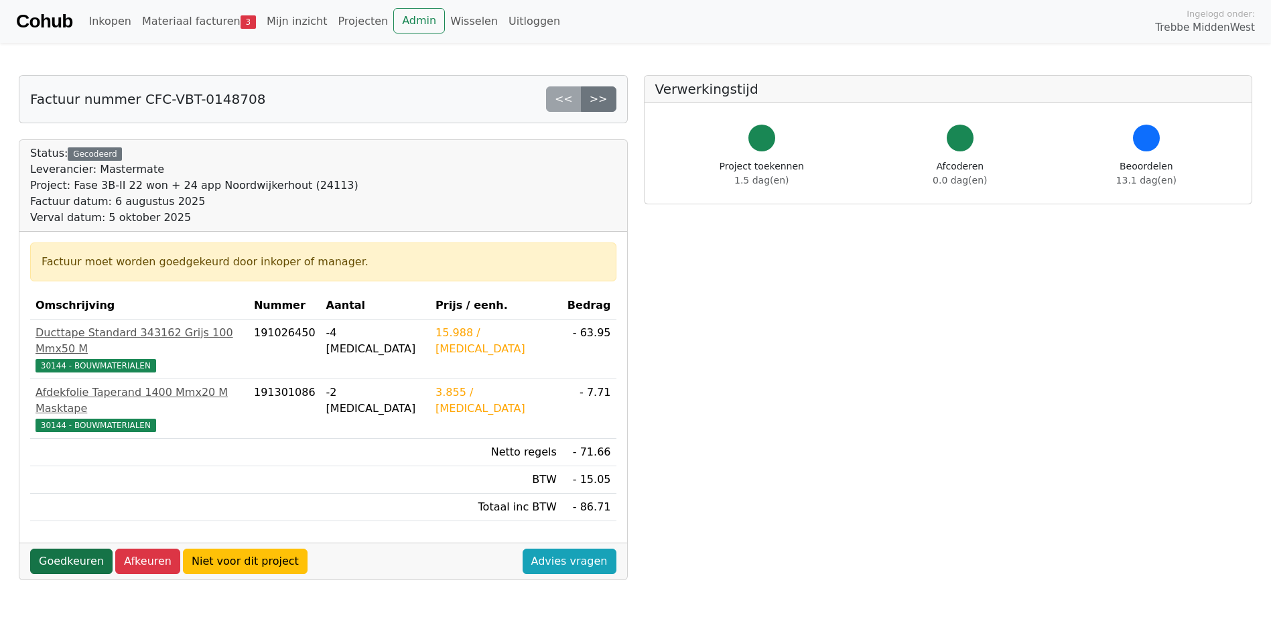
click at [78, 549] on link "Goedkeuren" at bounding box center [71, 561] width 82 height 25
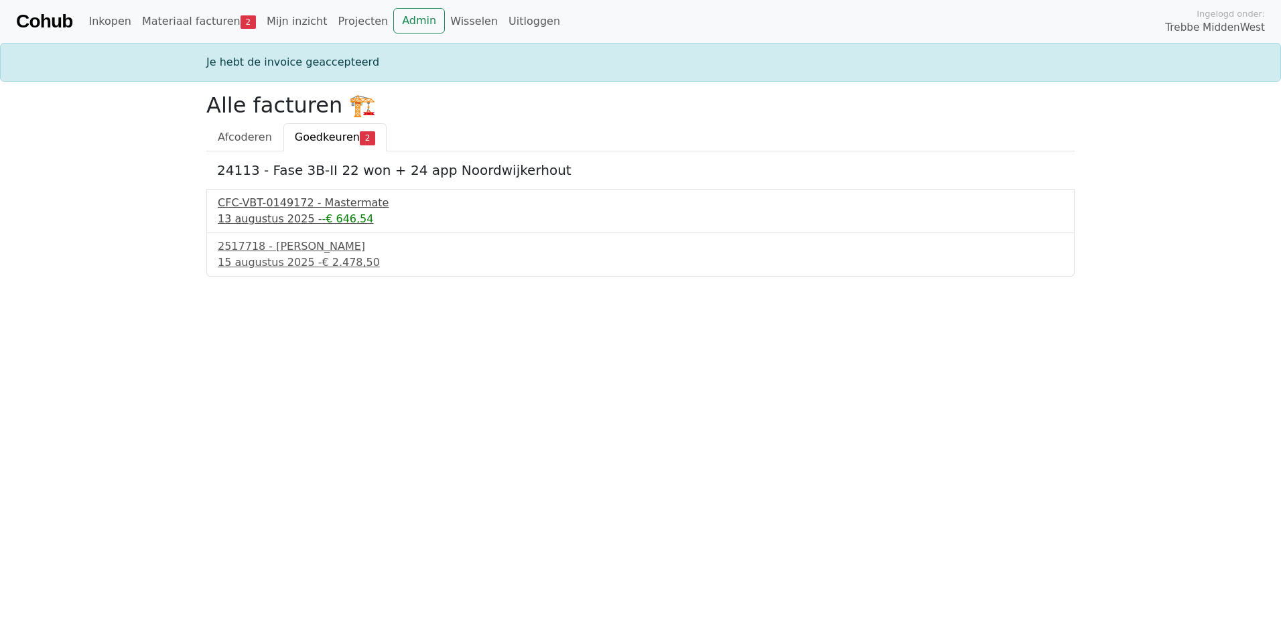
click at [281, 216] on div "13 augustus 2025 - -€ 646,54" at bounding box center [641, 219] width 846 height 16
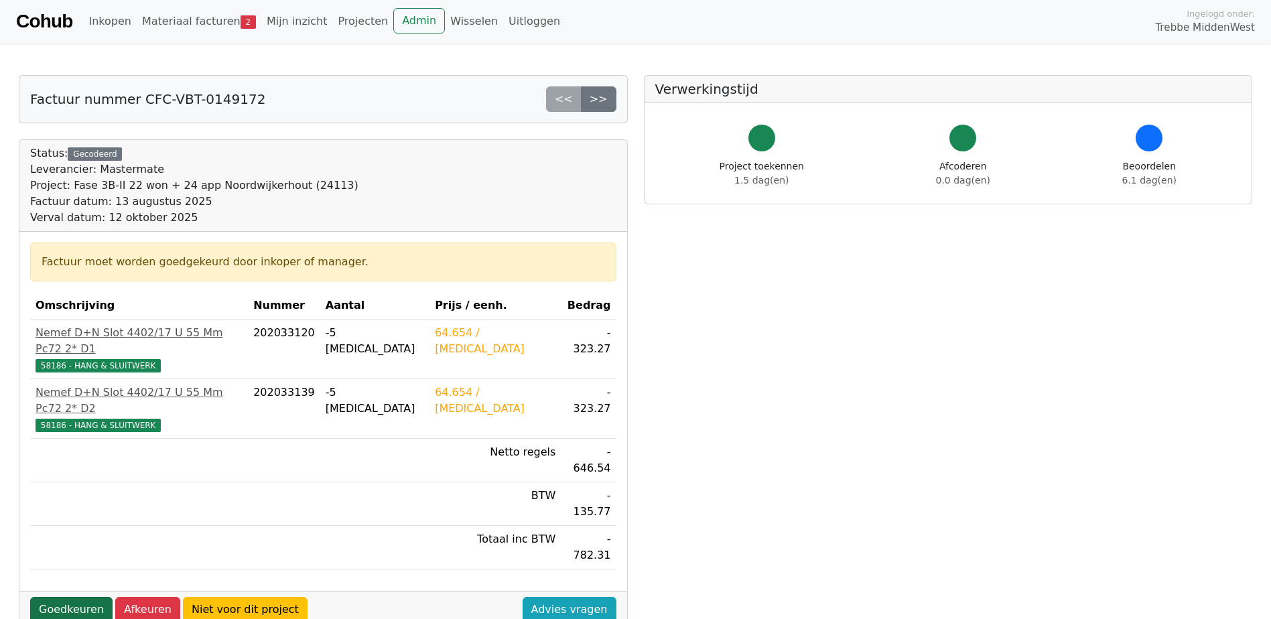
click at [84, 597] on link "Goedkeuren" at bounding box center [71, 609] width 82 height 25
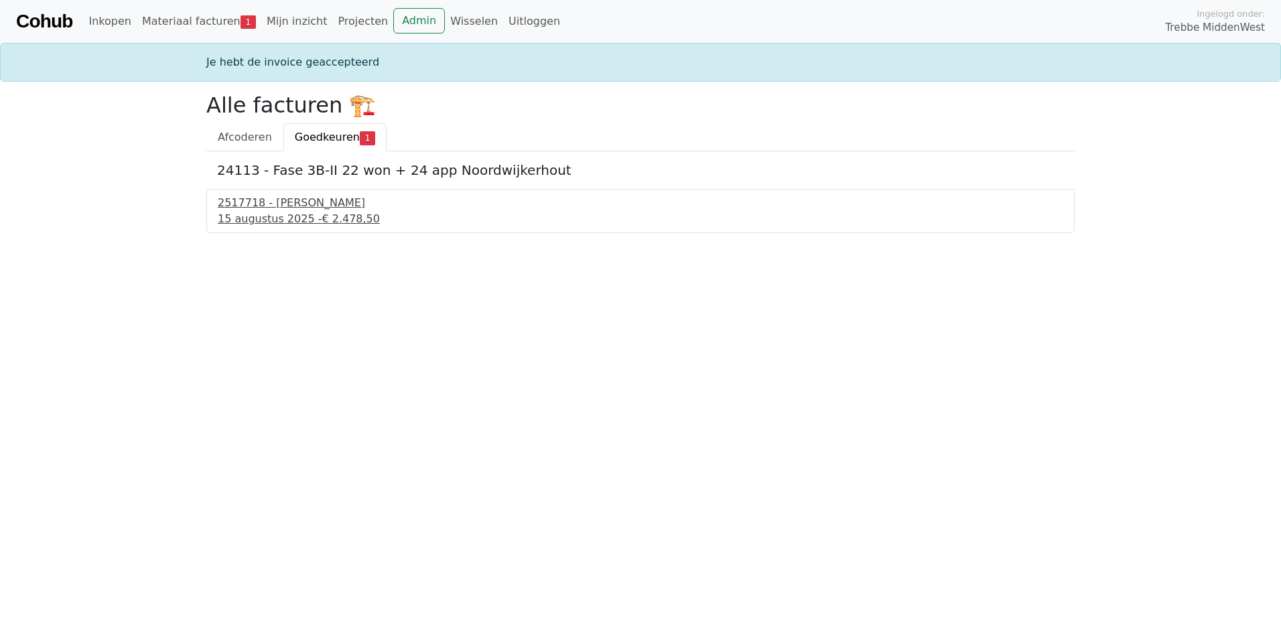
click at [258, 206] on div "2517718 - Van Dalen" at bounding box center [641, 203] width 846 height 16
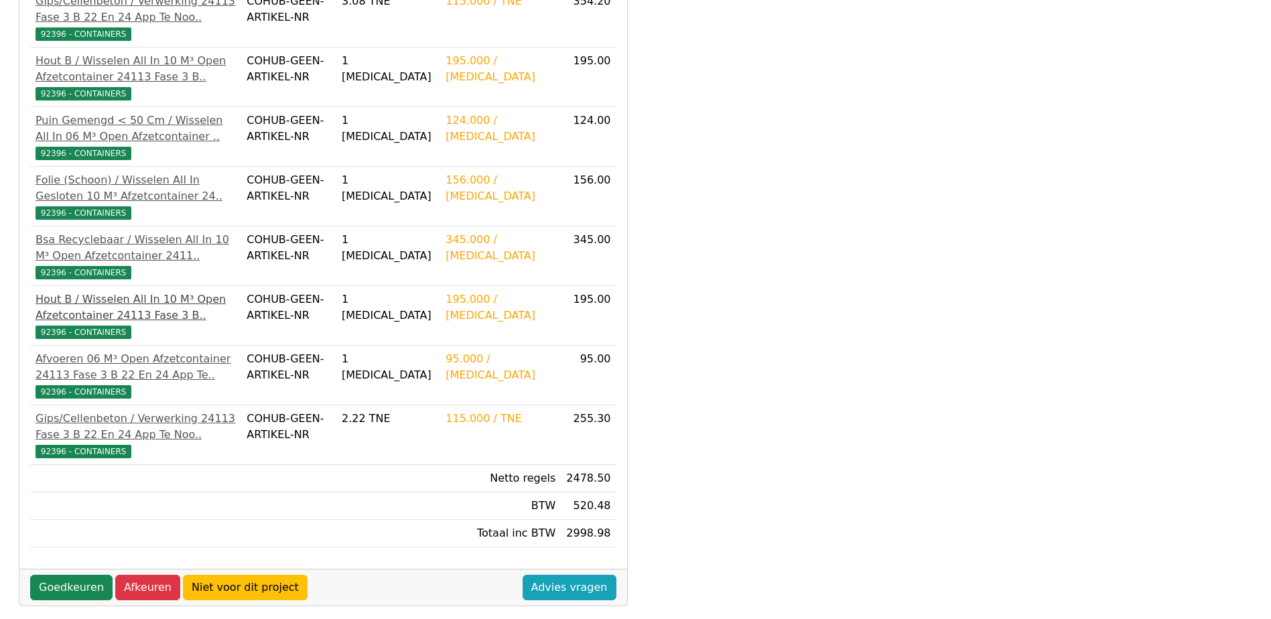
scroll to position [606, 0]
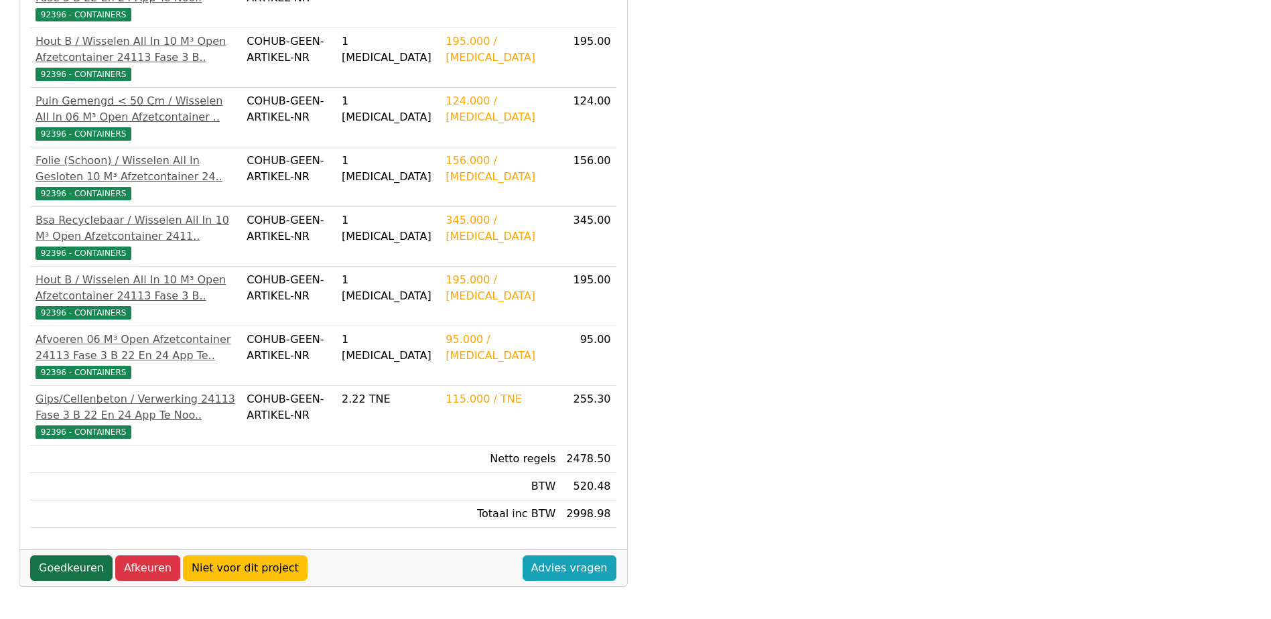
click at [87, 567] on link "Goedkeuren" at bounding box center [71, 567] width 82 height 25
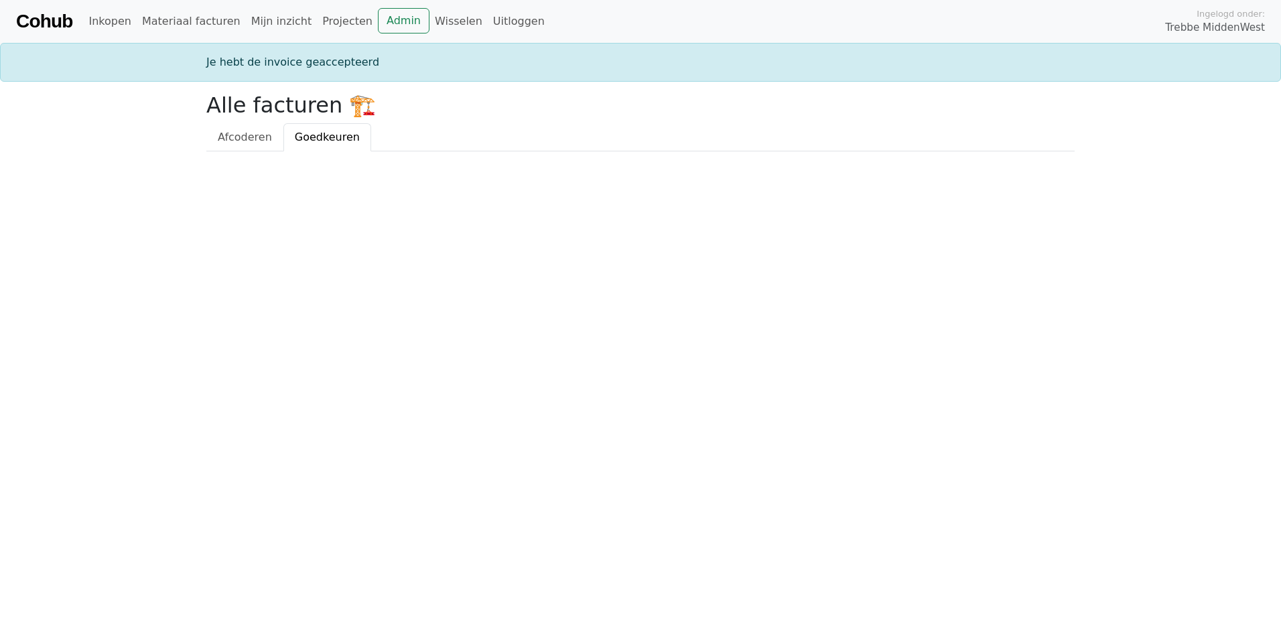
click at [475, 151] on html "Cohub Inkopen Materiaal facturen Mijn inzicht Projecten Admin Wisselen Uitlogge…" at bounding box center [640, 75] width 1281 height 151
click at [702, 151] on html "Cohub Inkopen Materiaal facturen Mijn inzicht Projecten Admin Wisselen Uitlogge…" at bounding box center [640, 75] width 1281 height 151
click at [693, 151] on html "Cohub Inkopen Materiaal facturen Mijn inzicht Projecten Admin Wisselen Uitlogge…" at bounding box center [640, 75] width 1281 height 151
click at [725, 151] on html "Cohub Inkopen Materiaal facturen Mijn inzicht Projecten Admin Wisselen Uitlogge…" at bounding box center [640, 75] width 1281 height 151
click at [706, 151] on html "Cohub Inkopen Materiaal facturen Mijn inzicht Projecten Admin Wisselen Uitlogge…" at bounding box center [640, 75] width 1281 height 151
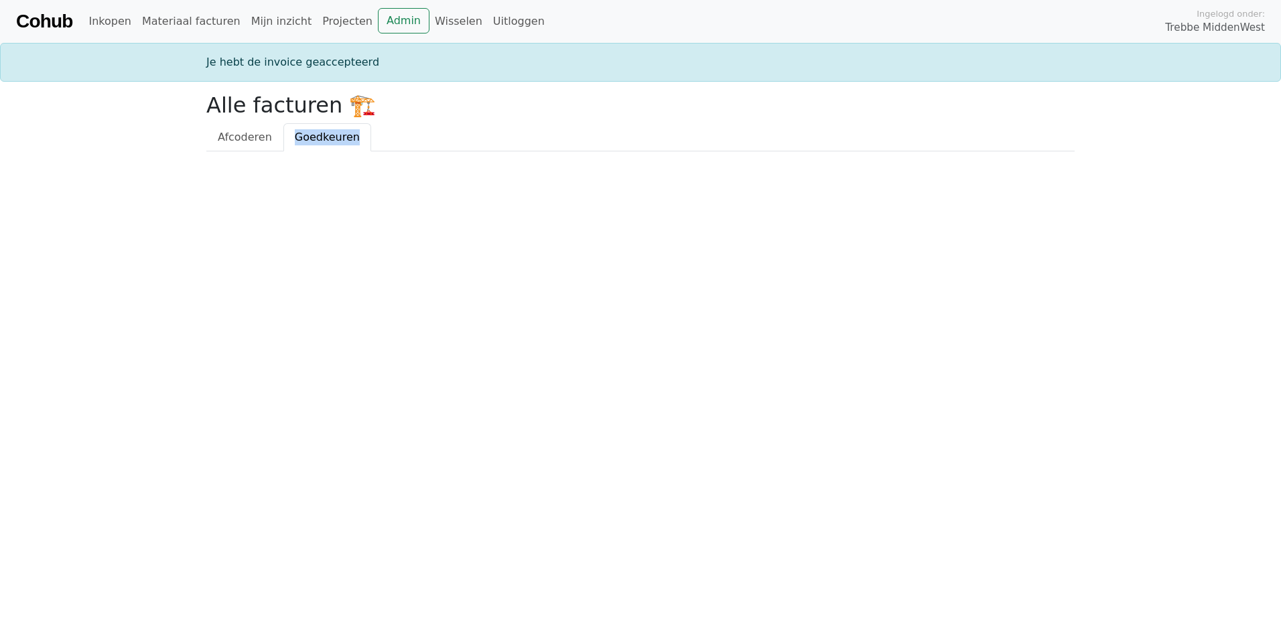
click at [707, 151] on html "Cohub Inkopen Materiaal facturen Mijn inzicht Projecten Admin Wisselen Uitlogge…" at bounding box center [640, 75] width 1281 height 151
drag, startPoint x: 707, startPoint y: 250, endPoint x: 708, endPoint y: 278, distance: 28.2
click at [708, 151] on html "Cohub Inkopen Materiaal facturen Mijn inzicht Projecten Admin Wisselen Uitlogge…" at bounding box center [640, 75] width 1281 height 151
click at [667, 151] on html "Cohub Inkopen Materiaal facturen Mijn inzicht Projecten Admin Wisselen Uitlogge…" at bounding box center [640, 75] width 1281 height 151
